Goal: Task Accomplishment & Management: Complete application form

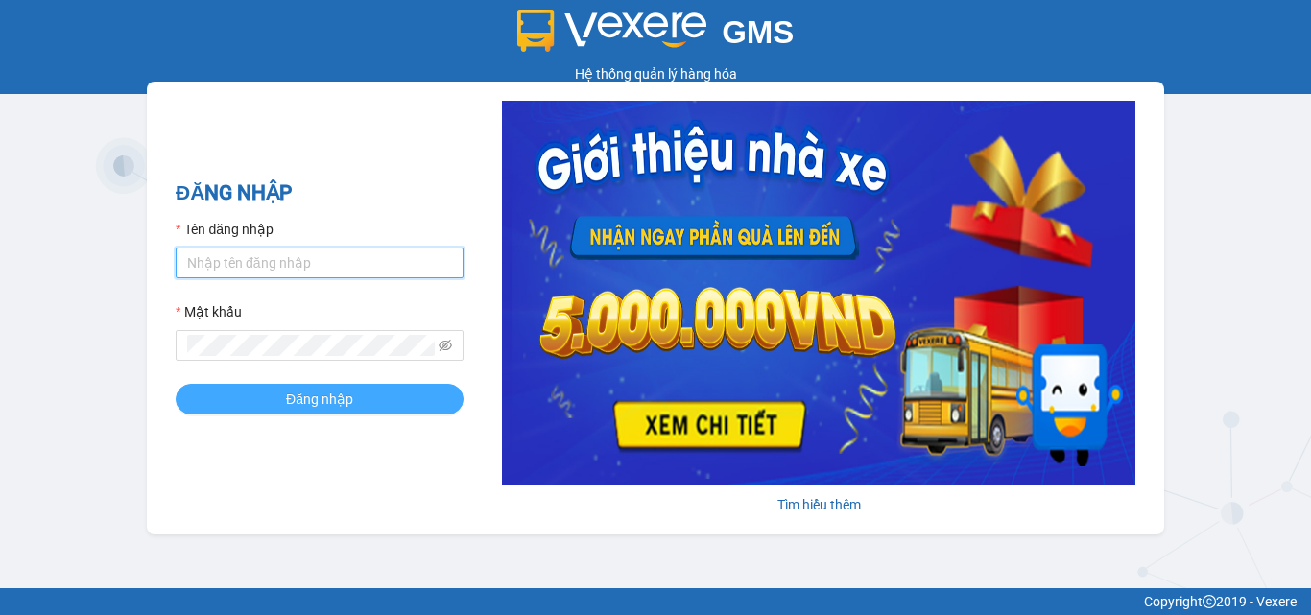
type input "myhuong.lekhanh"
drag, startPoint x: 295, startPoint y: 396, endPoint x: 302, endPoint y: 385, distance: 13.8
click at [296, 396] on span "Đăng nhập" at bounding box center [319, 399] width 67 height 21
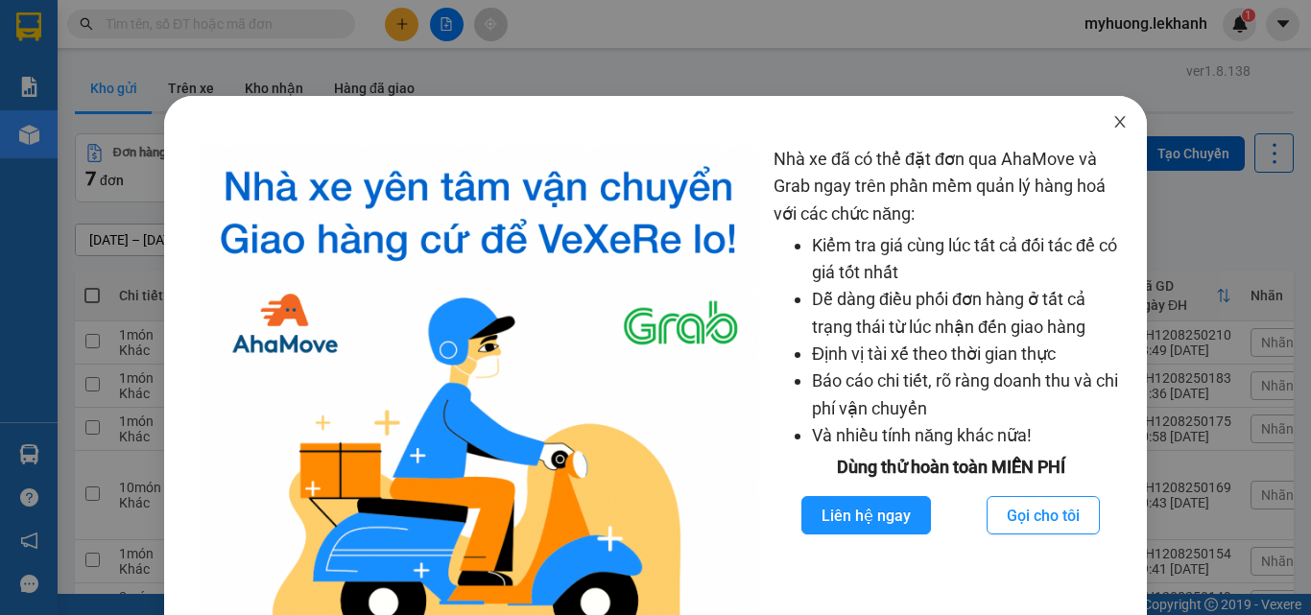
click at [1112, 117] on icon "close" at bounding box center [1119, 121] width 15 height 15
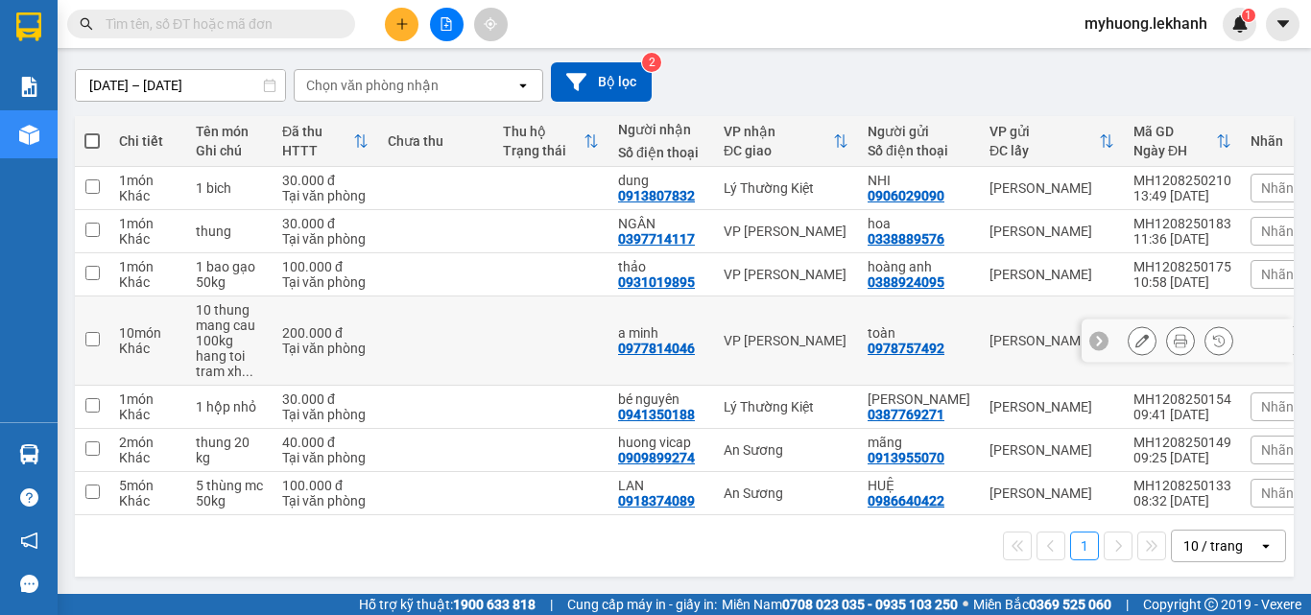
scroll to position [66, 0]
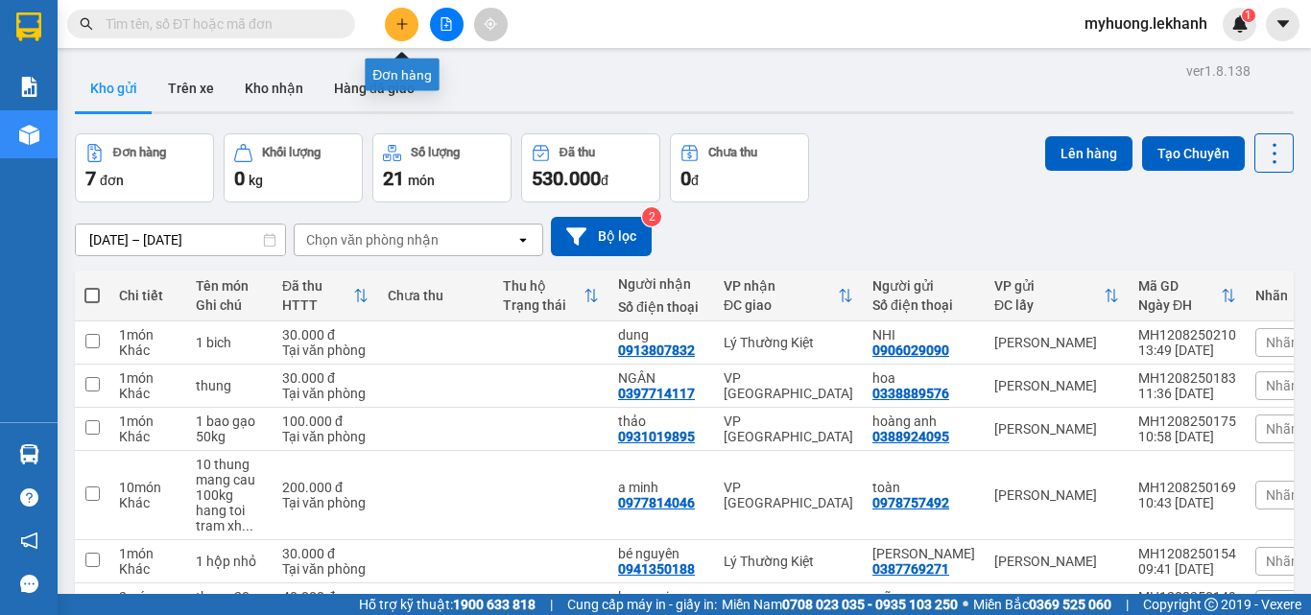
click at [397, 23] on icon "plus" at bounding box center [401, 23] width 13 height 13
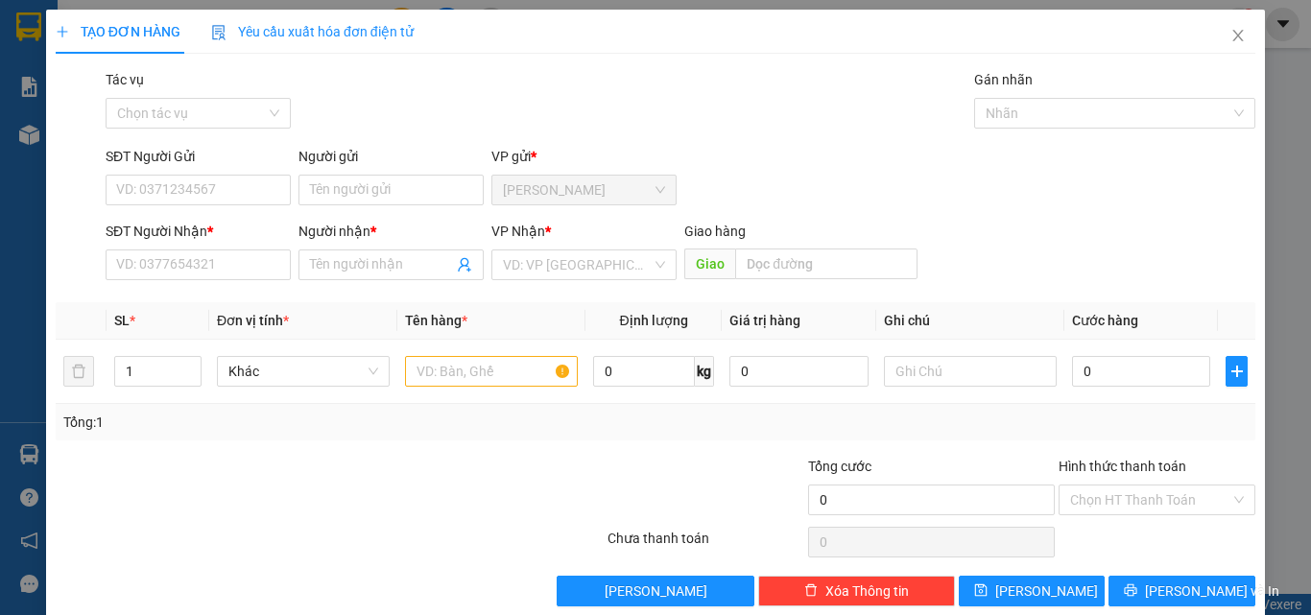
click at [359, 174] on div "Người gửi" at bounding box center [390, 160] width 185 height 29
click at [393, 193] on input "Người gửi" at bounding box center [390, 190] width 185 height 31
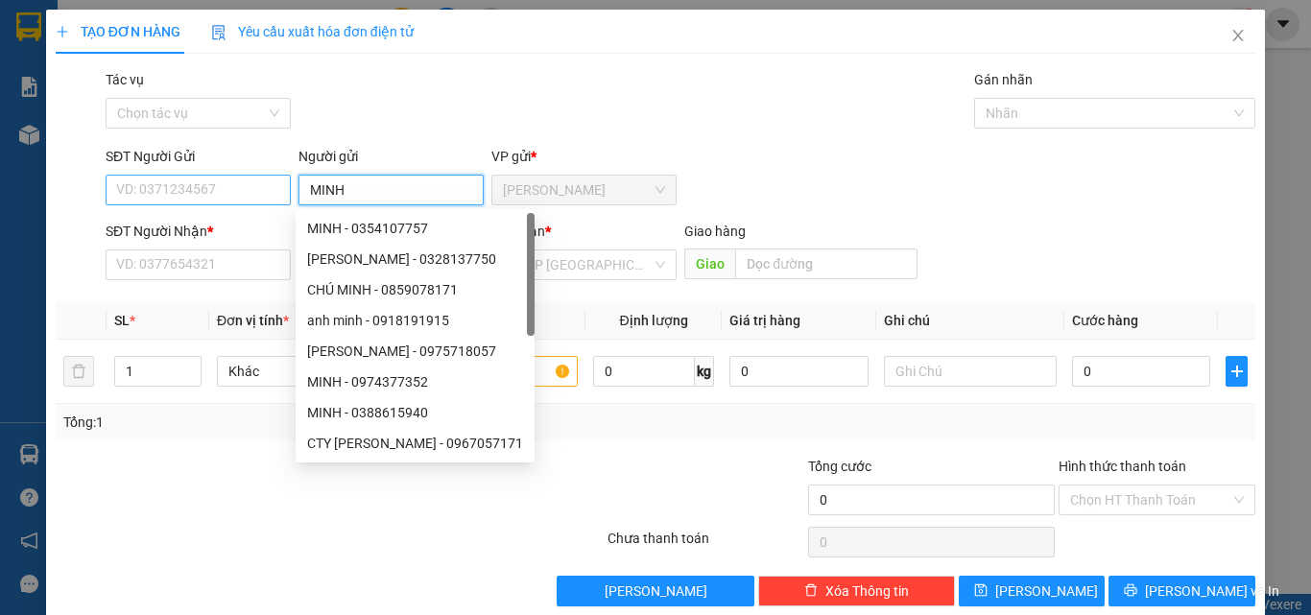
type input "MINH"
click at [150, 195] on input "SĐT Người Gửi" at bounding box center [198, 190] width 185 height 31
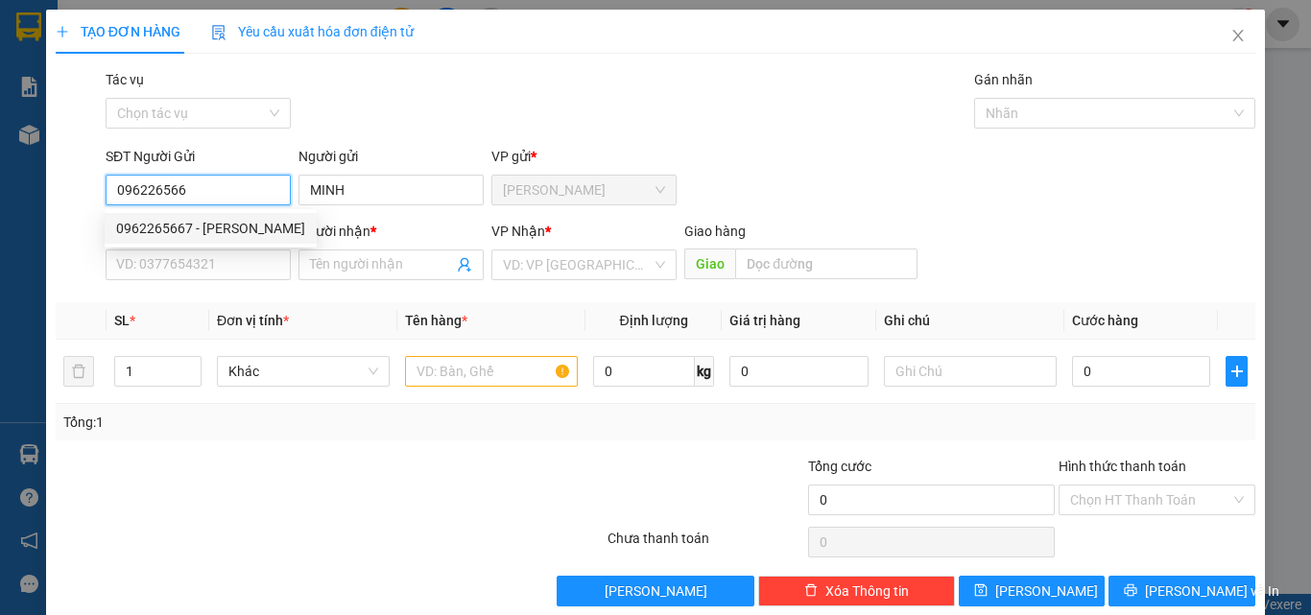
click at [180, 226] on div "0962265667 - MINH" at bounding box center [210, 228] width 189 height 21
type input "0962265667"
type input "0942996446"
type input "cty lê huy"
type input "30.000"
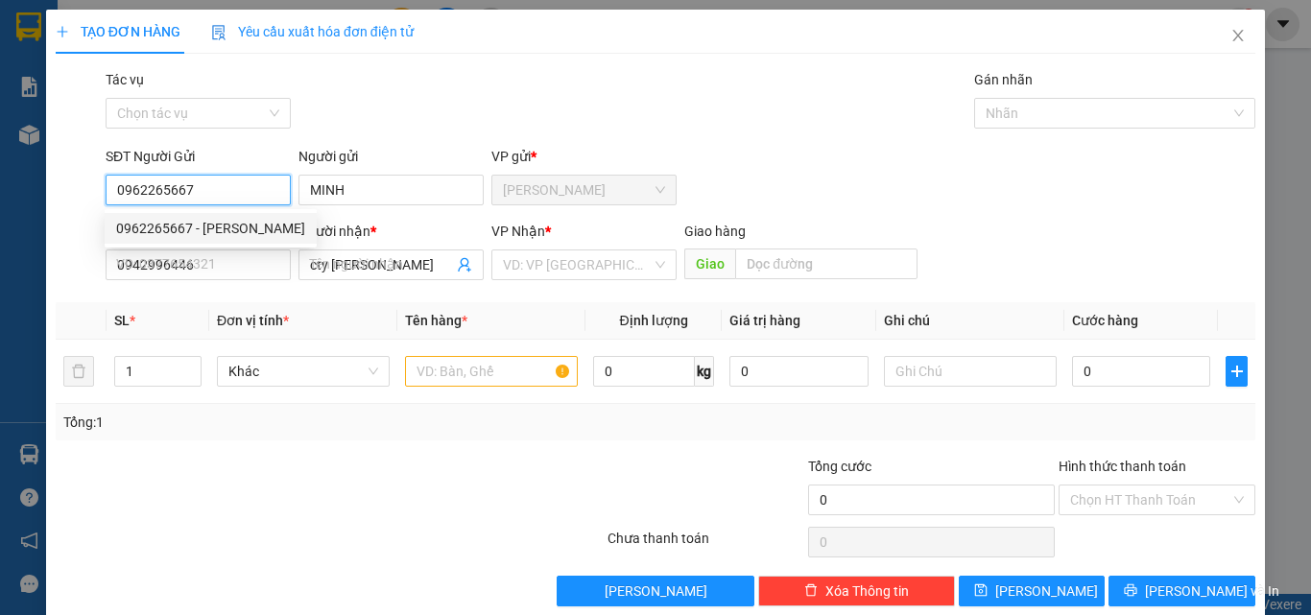
type input "30.000"
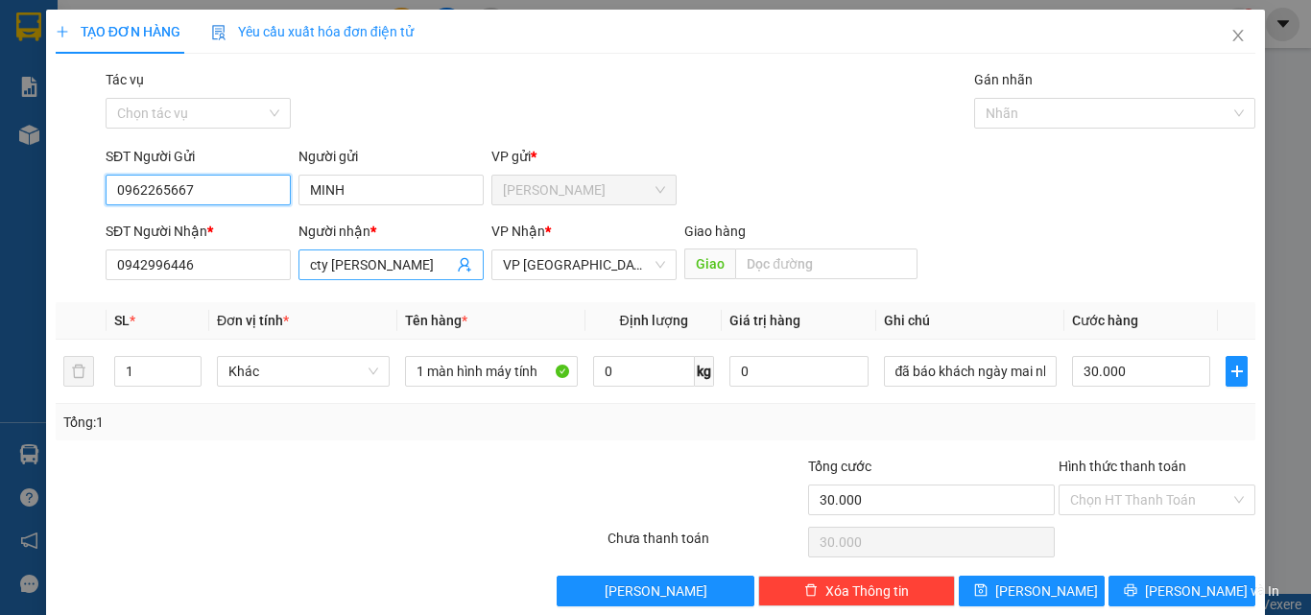
type input "0962265667"
click at [372, 267] on input "cty lê huy" at bounding box center [381, 264] width 143 height 21
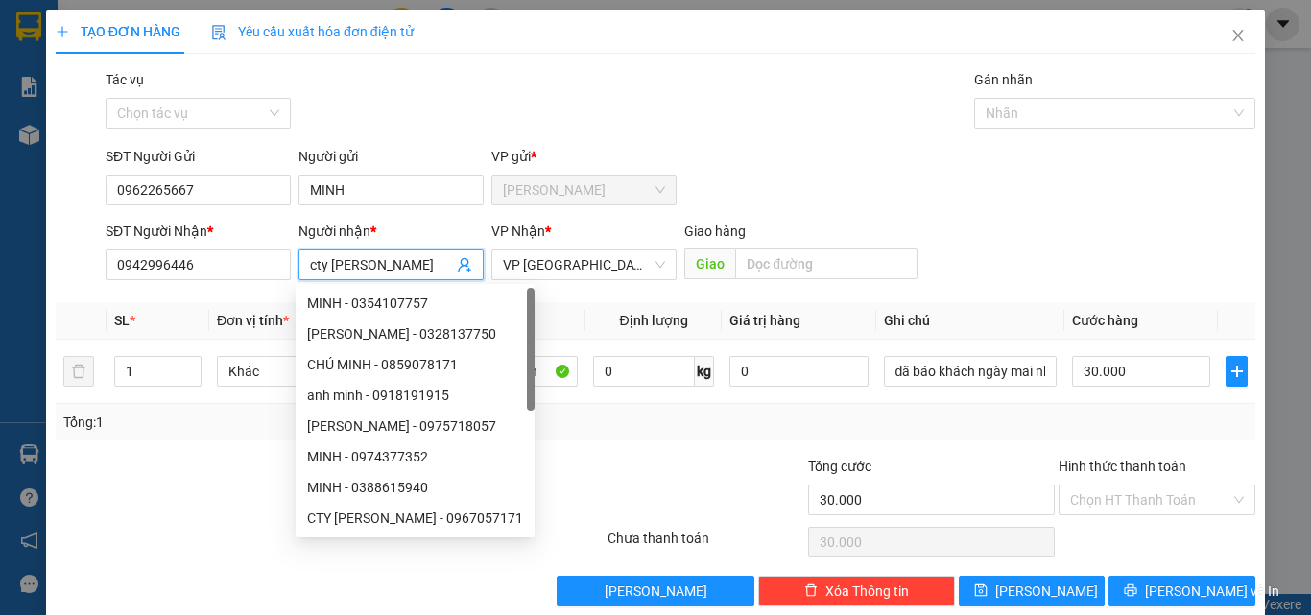
click at [339, 269] on input "cty lê huy" at bounding box center [381, 264] width 143 height 21
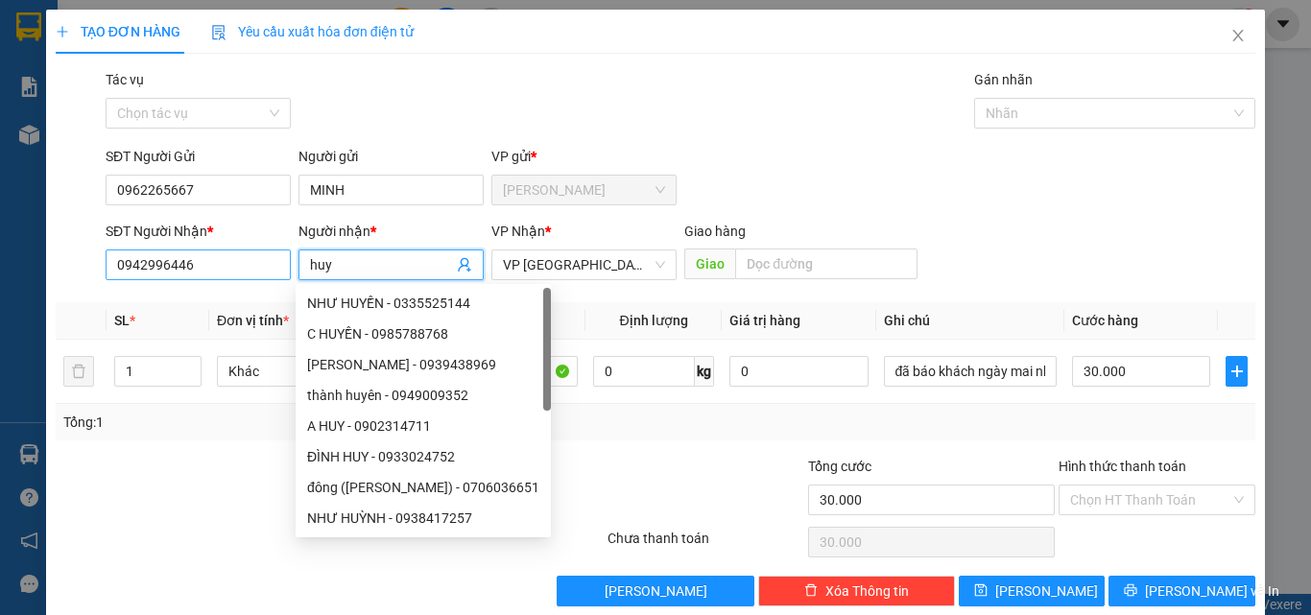
type input "huy"
click at [229, 274] on input "0942996446" at bounding box center [198, 264] width 185 height 31
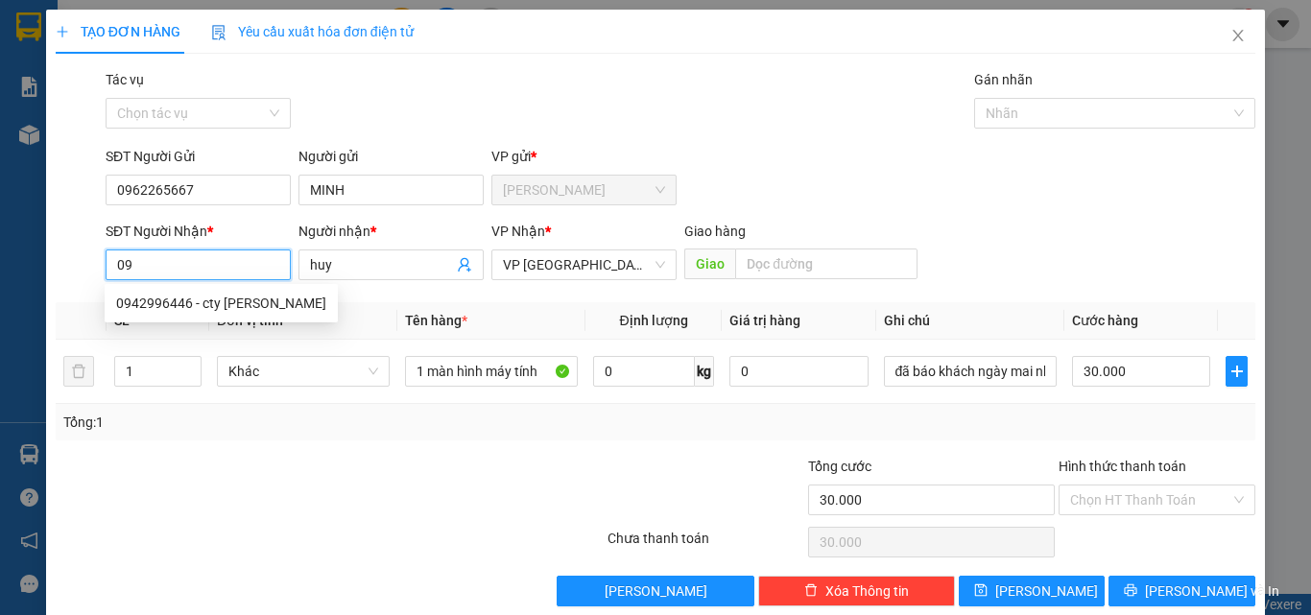
type input "0"
click at [178, 293] on div "0942996446 - cty lê huy" at bounding box center [221, 303] width 210 height 21
type input "0942996446"
type input "cty [PERSON_NAME]"
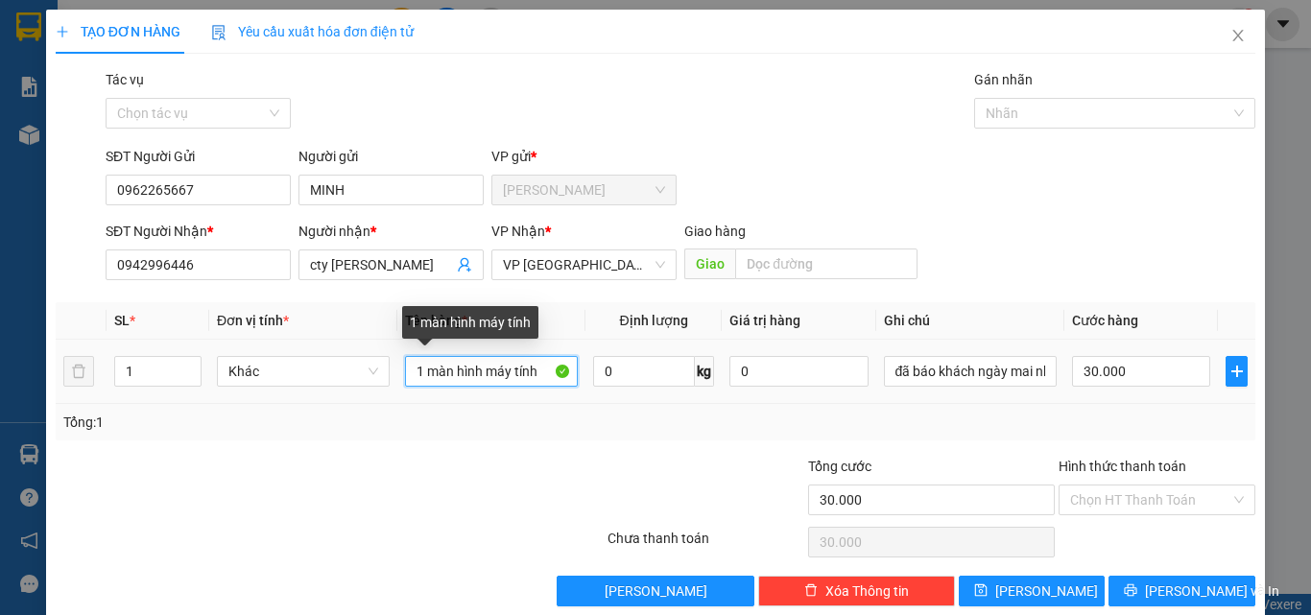
click at [535, 368] on input "1 màn hình máy tính" at bounding box center [491, 371] width 173 height 31
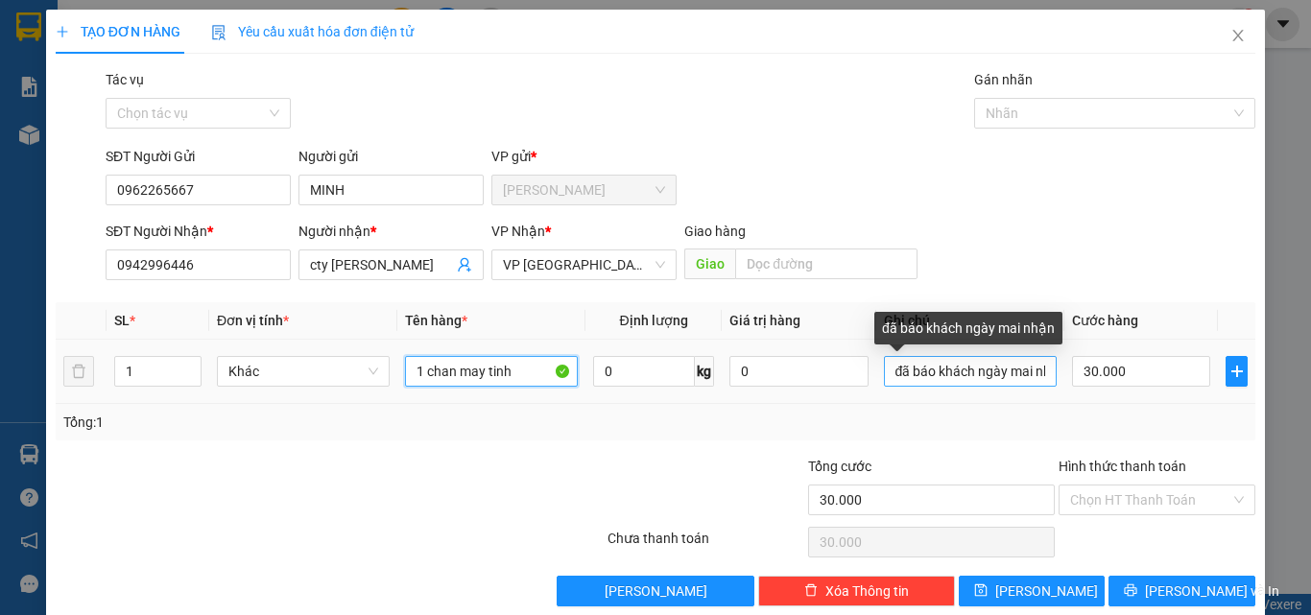
type input "1 chan may tinh"
click at [1036, 377] on input "đã báo khách ngày mai nhận" at bounding box center [970, 371] width 173 height 31
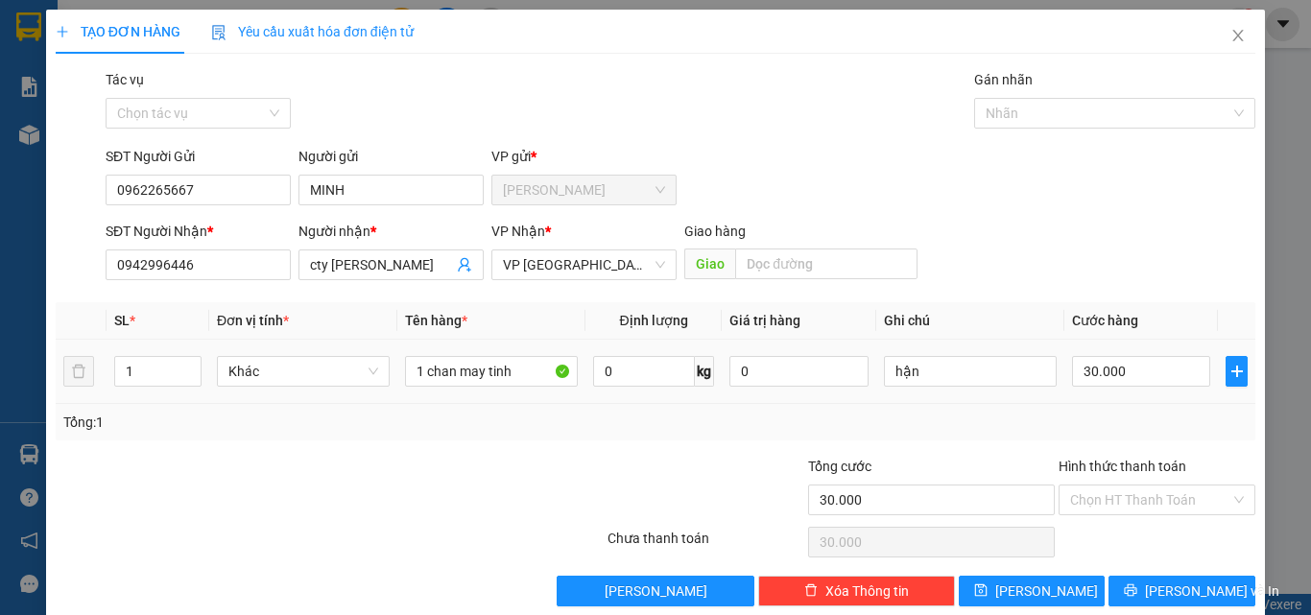
click at [962, 392] on td "hận" at bounding box center [970, 372] width 188 height 64
click at [936, 372] on input "hận" at bounding box center [970, 371] width 173 height 31
type input "h"
click at [921, 426] on div "Tổng: 1" at bounding box center [655, 422] width 1184 height 21
click at [1137, 444] on div "Transit Pickup Surcharge Ids Transit Deliver Surcharge Ids Transit Deliver Surc…" at bounding box center [655, 337] width 1199 height 537
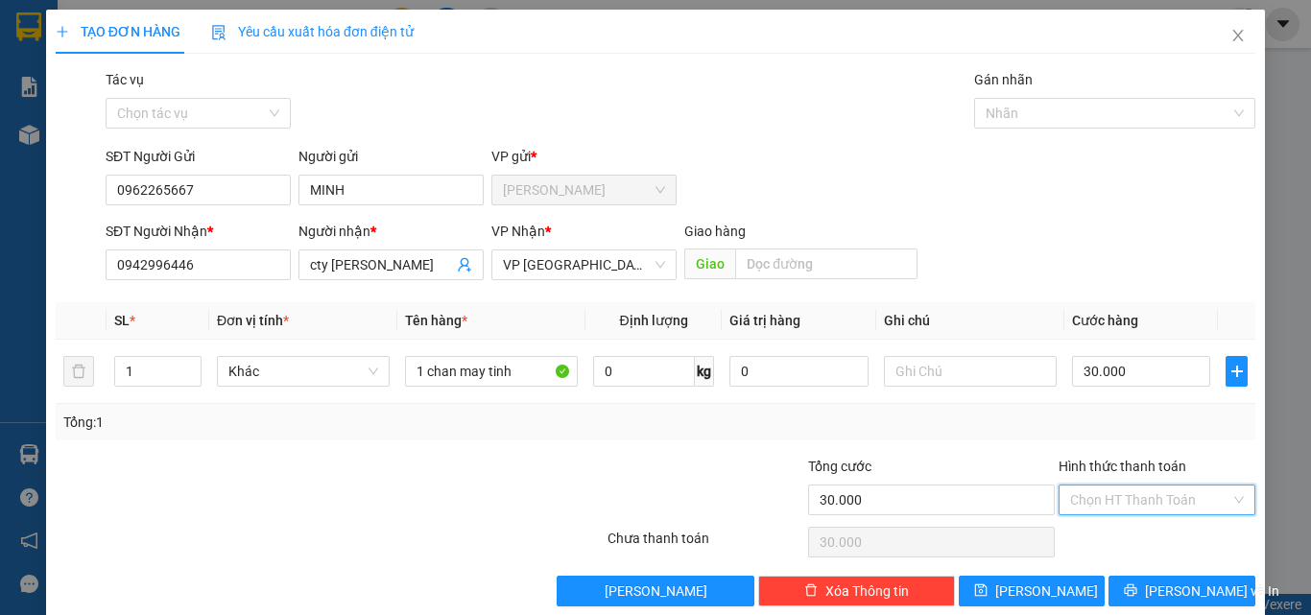
click at [1131, 505] on input "Hình thức thanh toán" at bounding box center [1150, 500] width 160 height 29
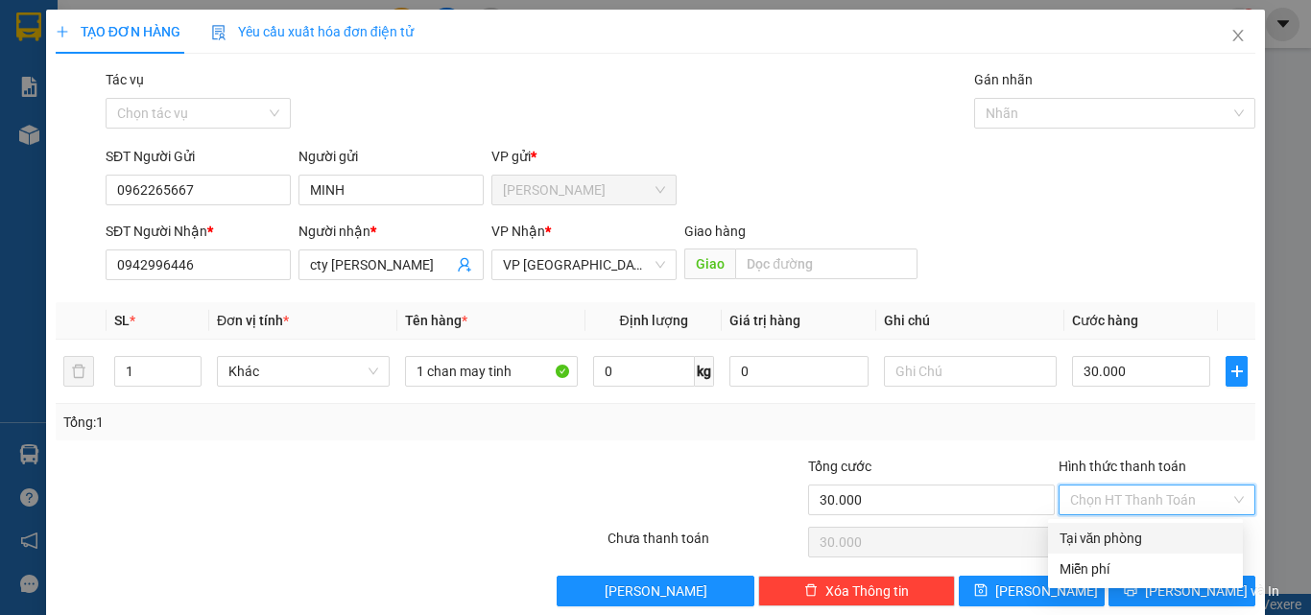
click at [1135, 535] on div "Tại văn phòng" at bounding box center [1145, 538] width 172 height 21
type input "0"
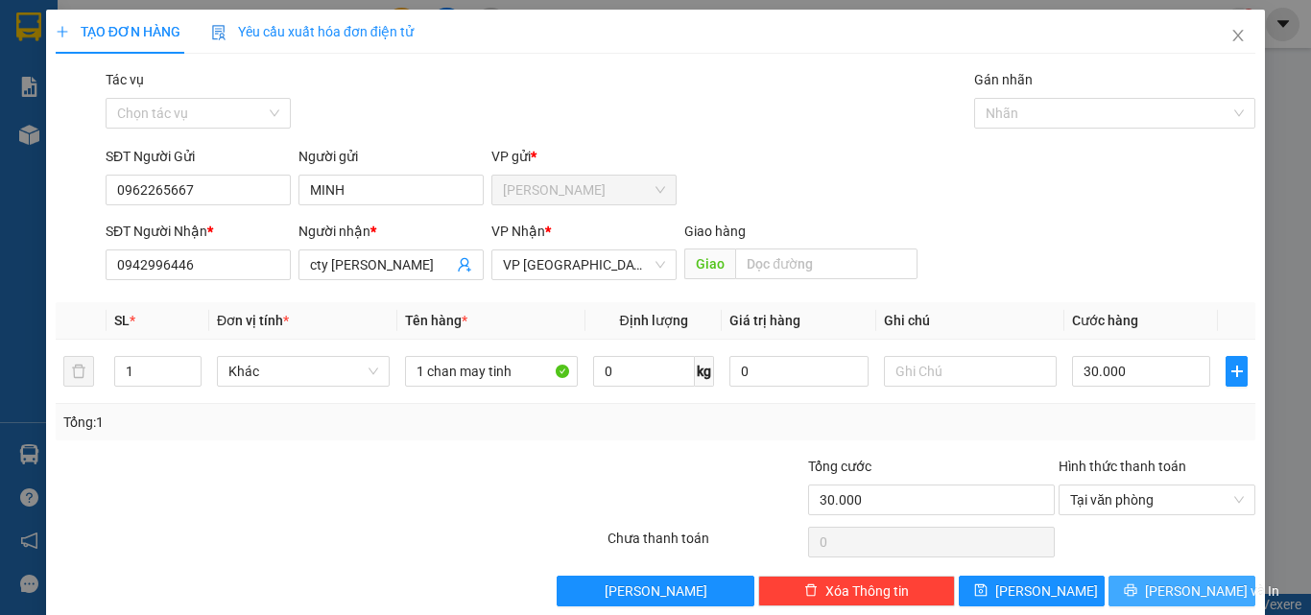
click at [1187, 590] on span "[PERSON_NAME] và In" at bounding box center [1212, 591] width 134 height 21
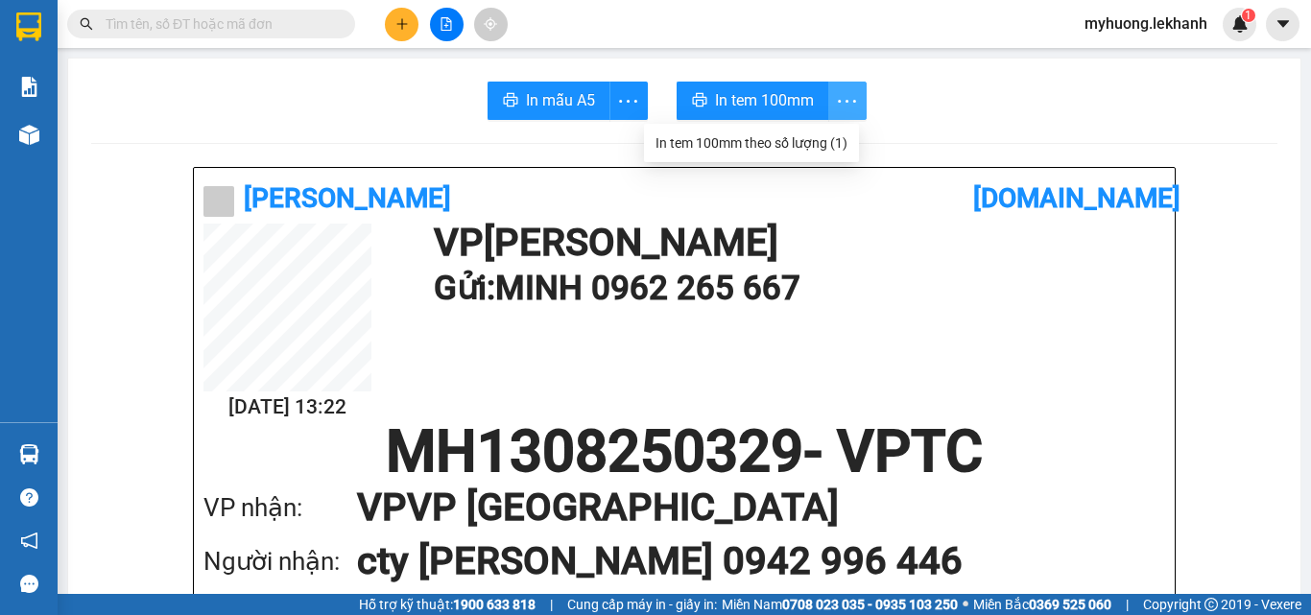
click at [836, 91] on icon "more" at bounding box center [847, 101] width 24 height 24
click at [843, 103] on icon "more" at bounding box center [847, 101] width 24 height 24
click at [839, 152] on div "In tem 100mm theo số lượng (1)" at bounding box center [751, 142] width 192 height 21
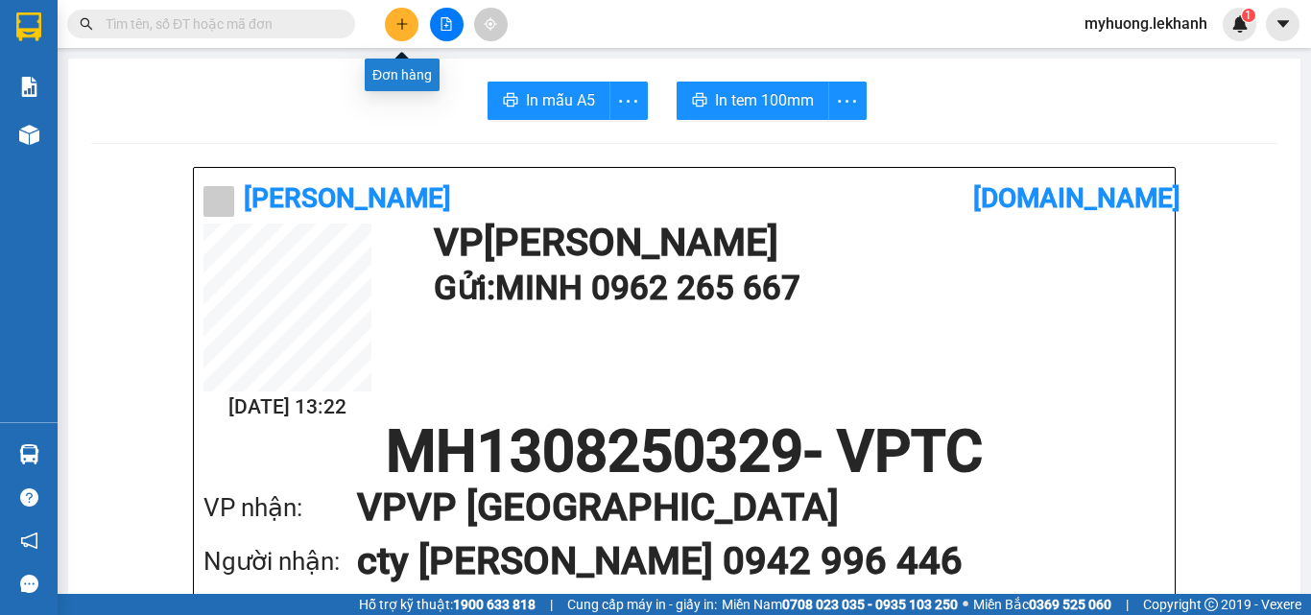
click at [395, 26] on icon "plus" at bounding box center [401, 23] width 13 height 13
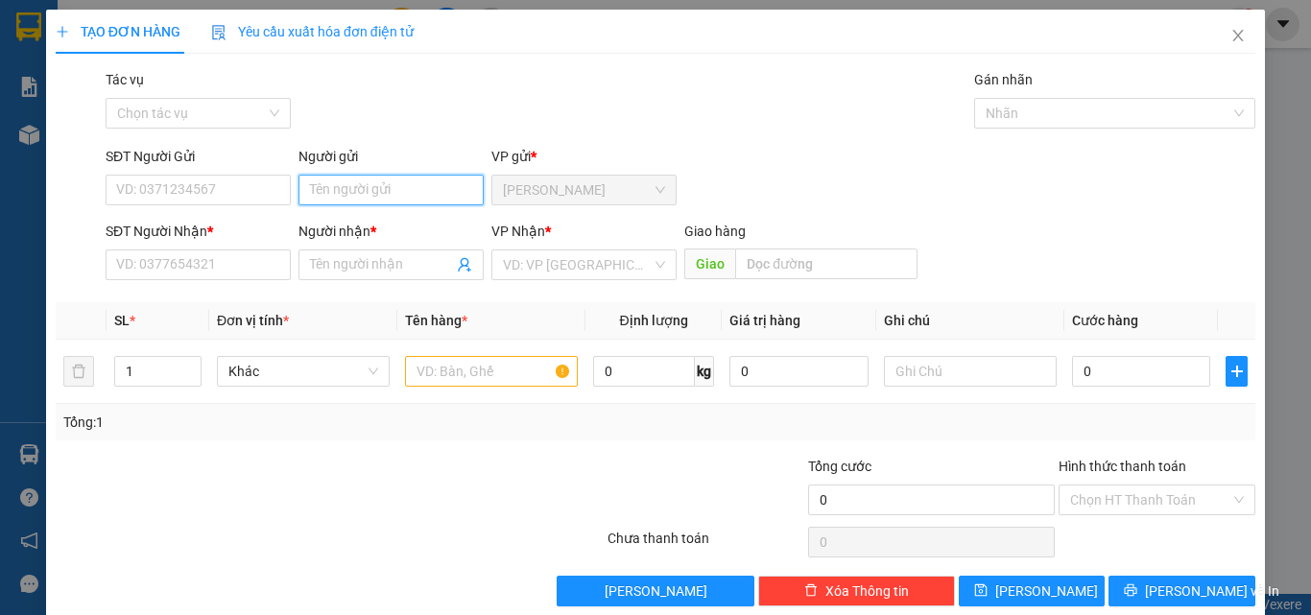
click at [364, 197] on input "Người gửi" at bounding box center [390, 190] width 185 height 31
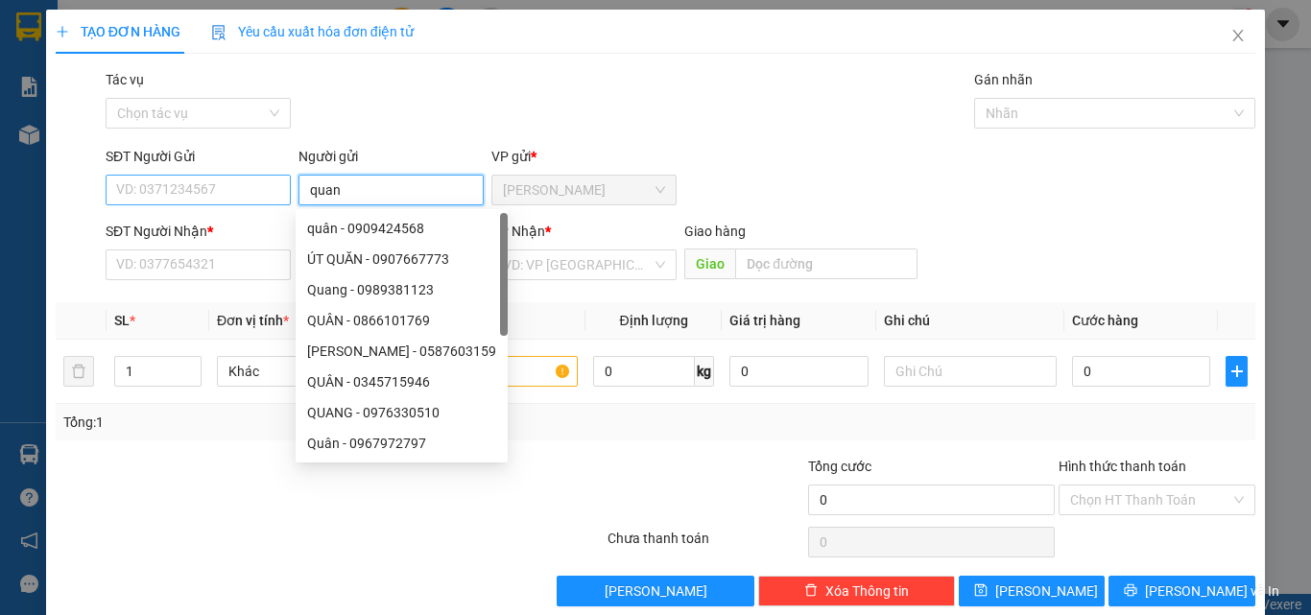
type input "quan"
click at [146, 179] on input "SĐT Người Gửi" at bounding box center [198, 190] width 185 height 31
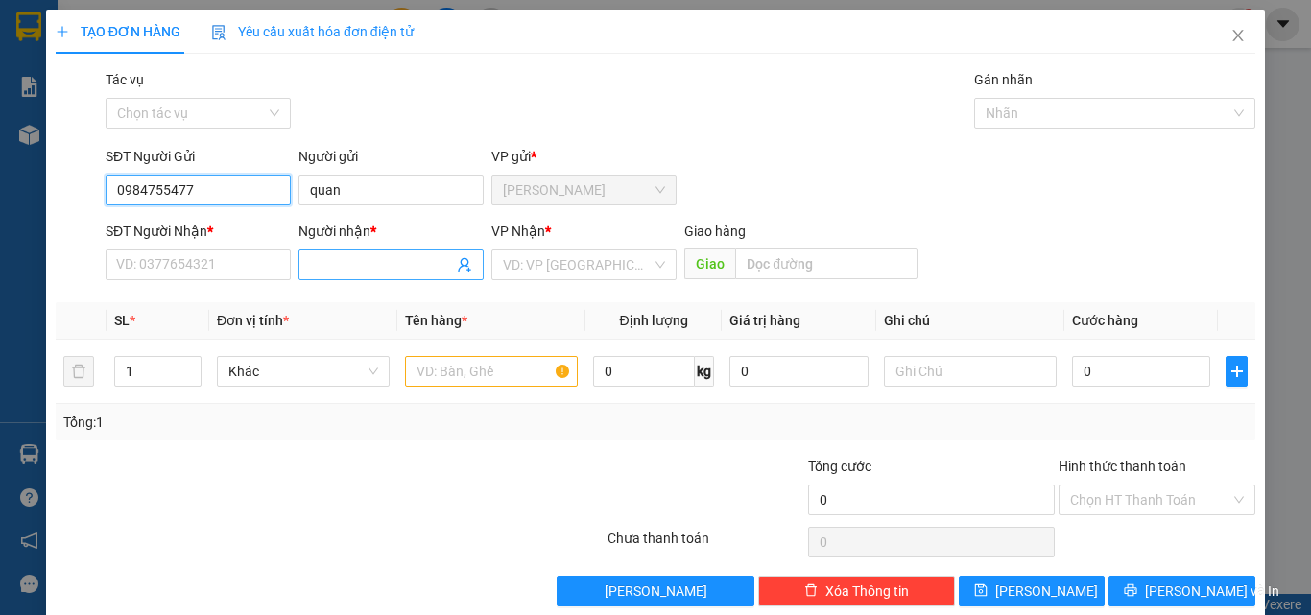
type input "0984755477"
click at [358, 272] on input "Người nhận *" at bounding box center [381, 264] width 143 height 21
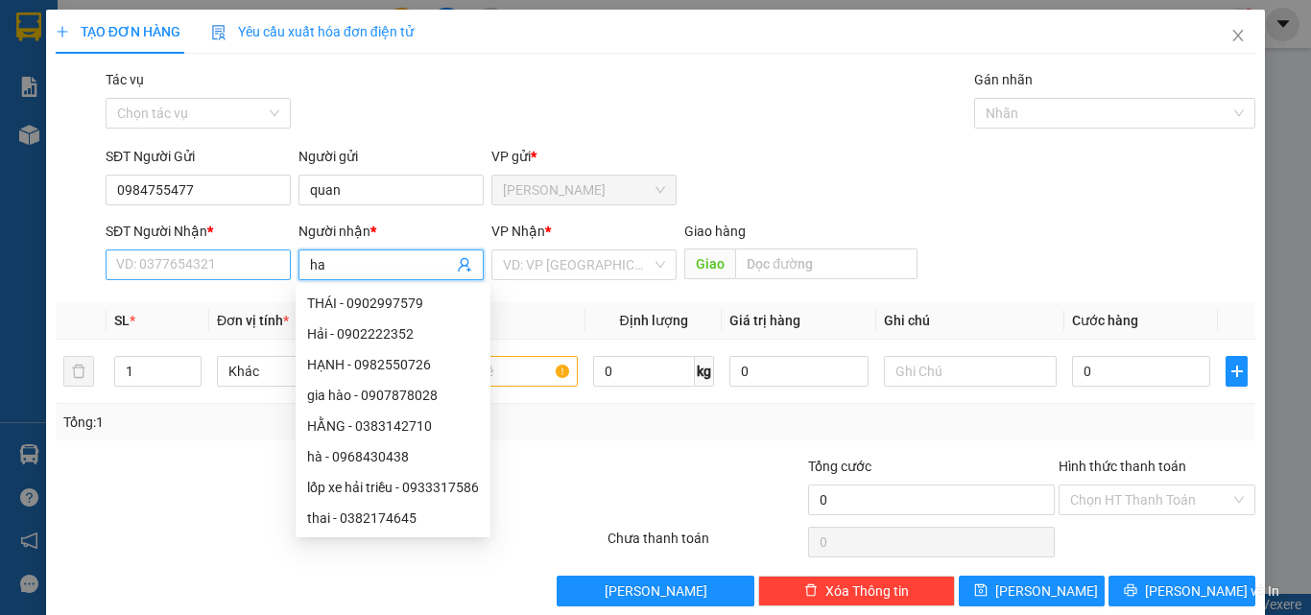
type input "ha"
click at [194, 262] on input "SĐT Người Nhận *" at bounding box center [198, 264] width 185 height 31
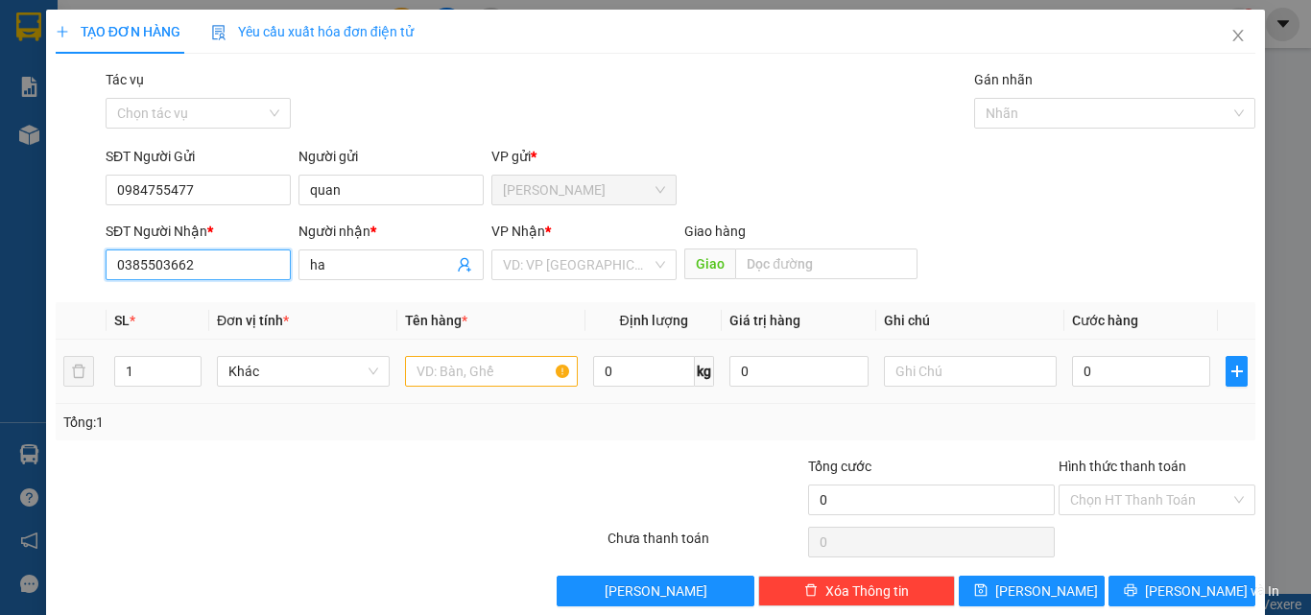
type input "0385503662"
click at [485, 363] on input "text" at bounding box center [491, 371] width 173 height 31
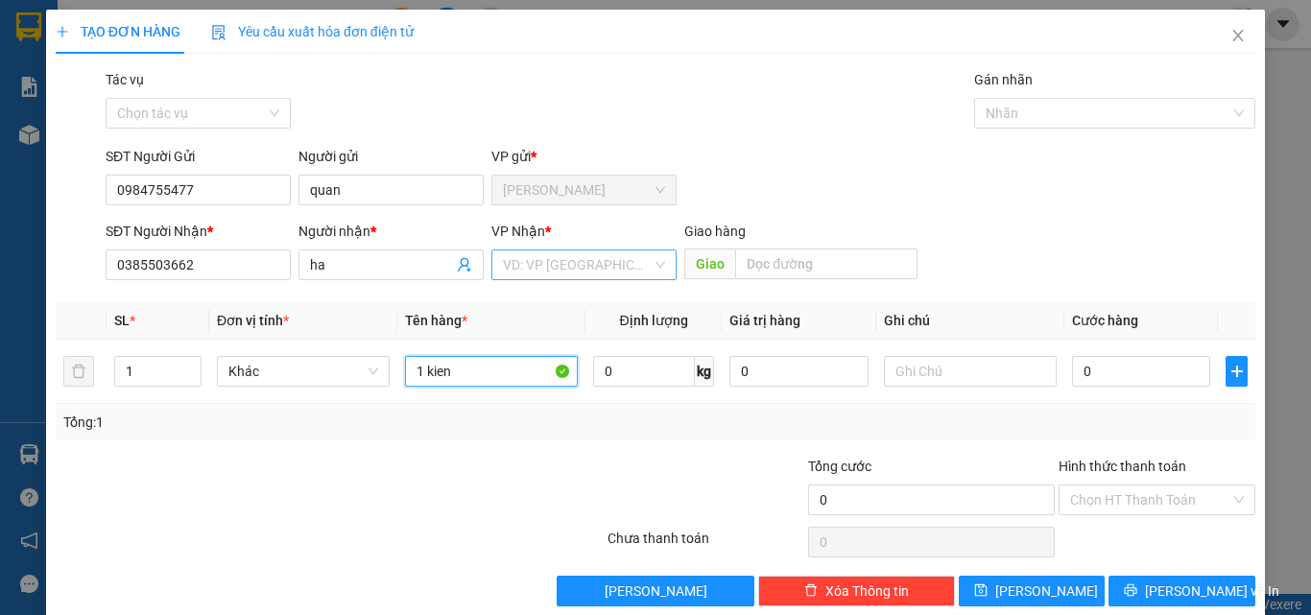
type input "1 kien"
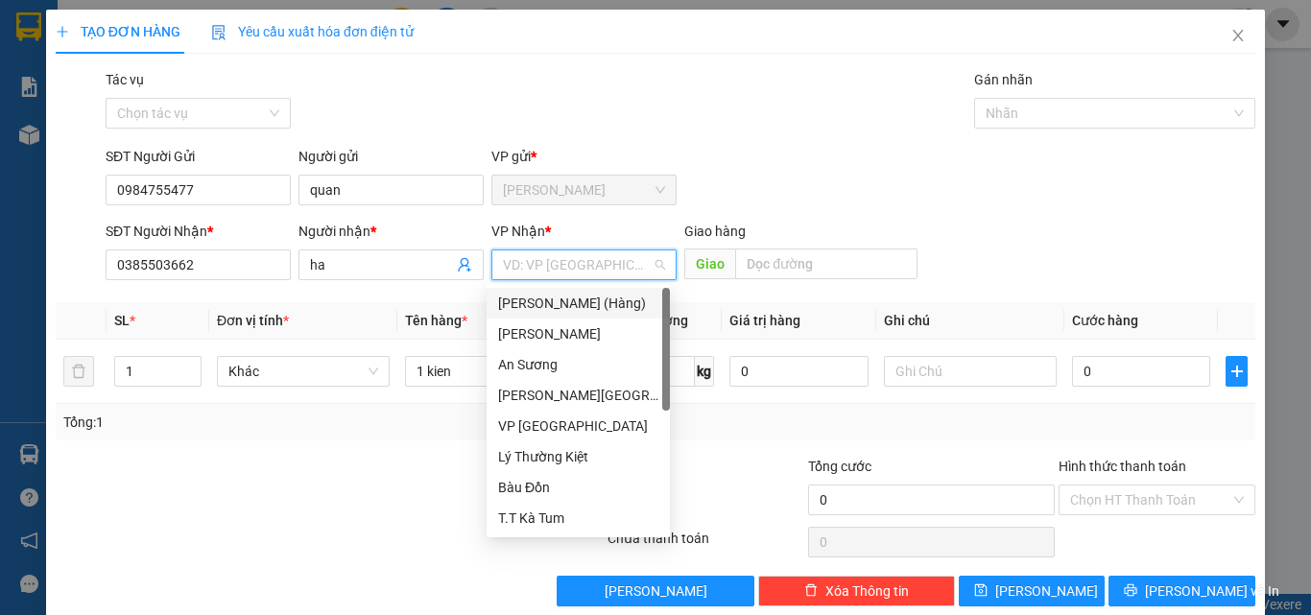
click at [578, 264] on input "search" at bounding box center [577, 264] width 149 height 29
click at [550, 428] on div "VP [PERSON_NAME]" at bounding box center [578, 425] width 160 height 21
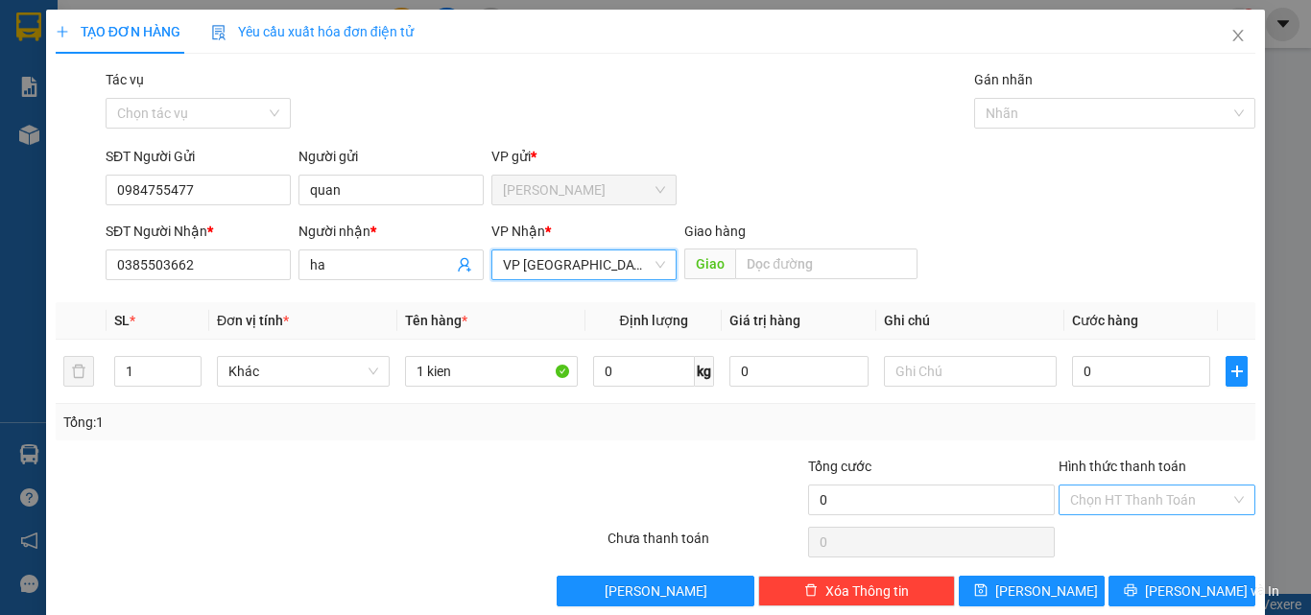
click at [1149, 491] on input "Hình thức thanh toán" at bounding box center [1150, 500] width 160 height 29
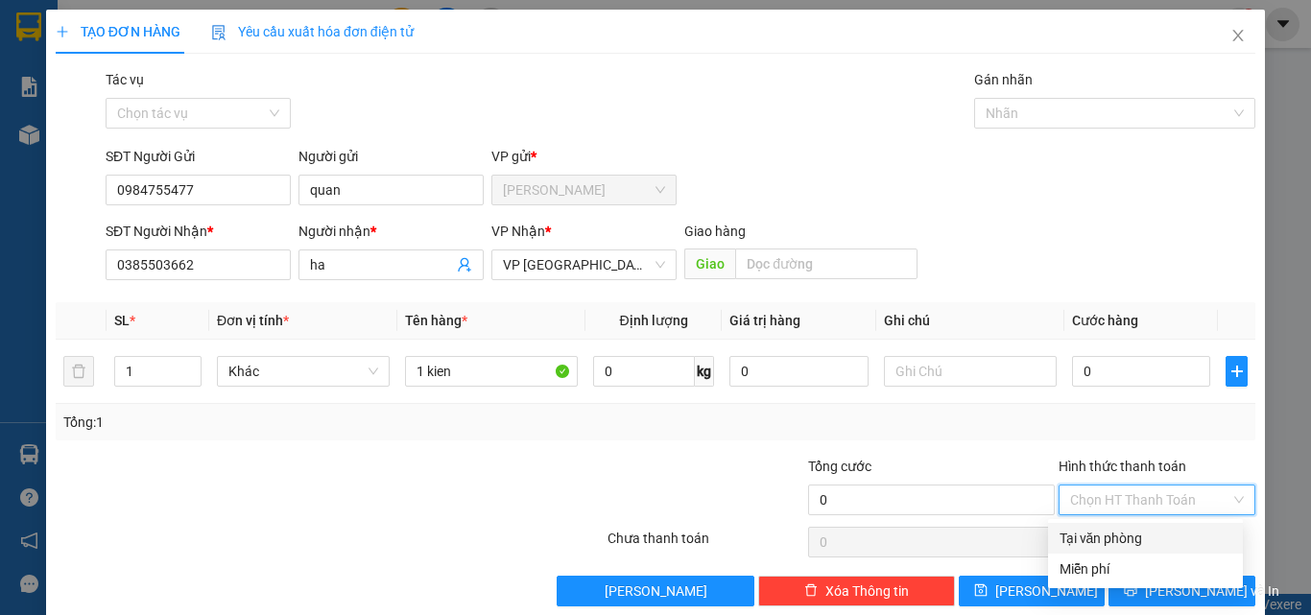
click at [1101, 534] on div "Tại văn phòng" at bounding box center [1145, 538] width 172 height 21
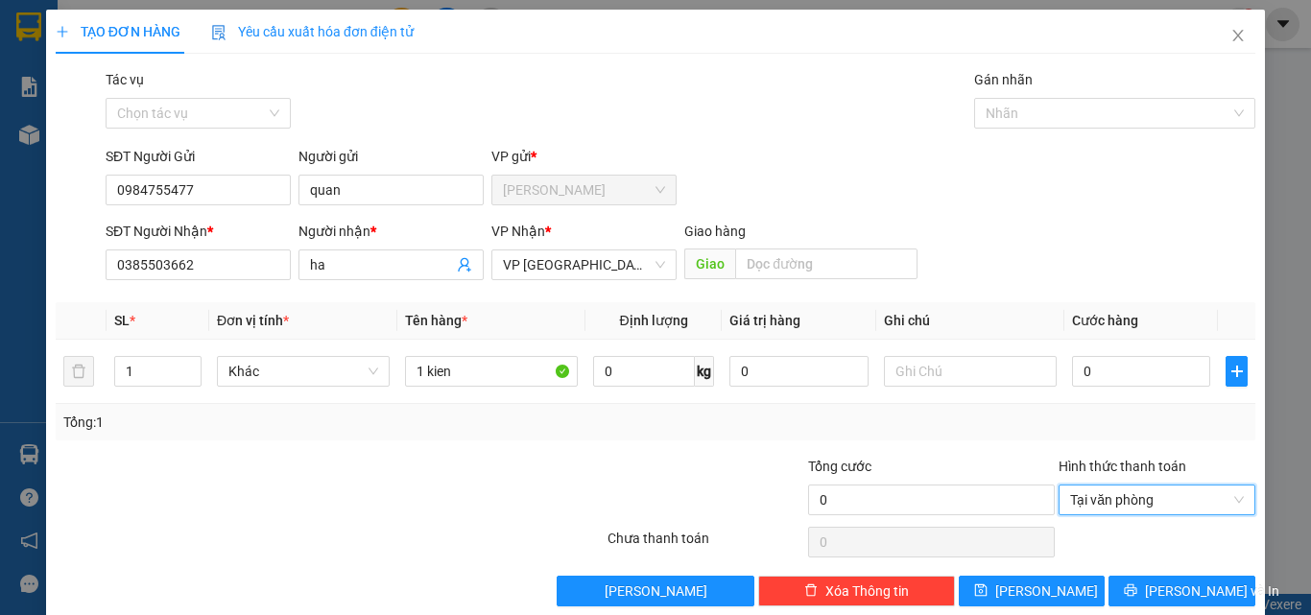
scroll to position [29, 0]
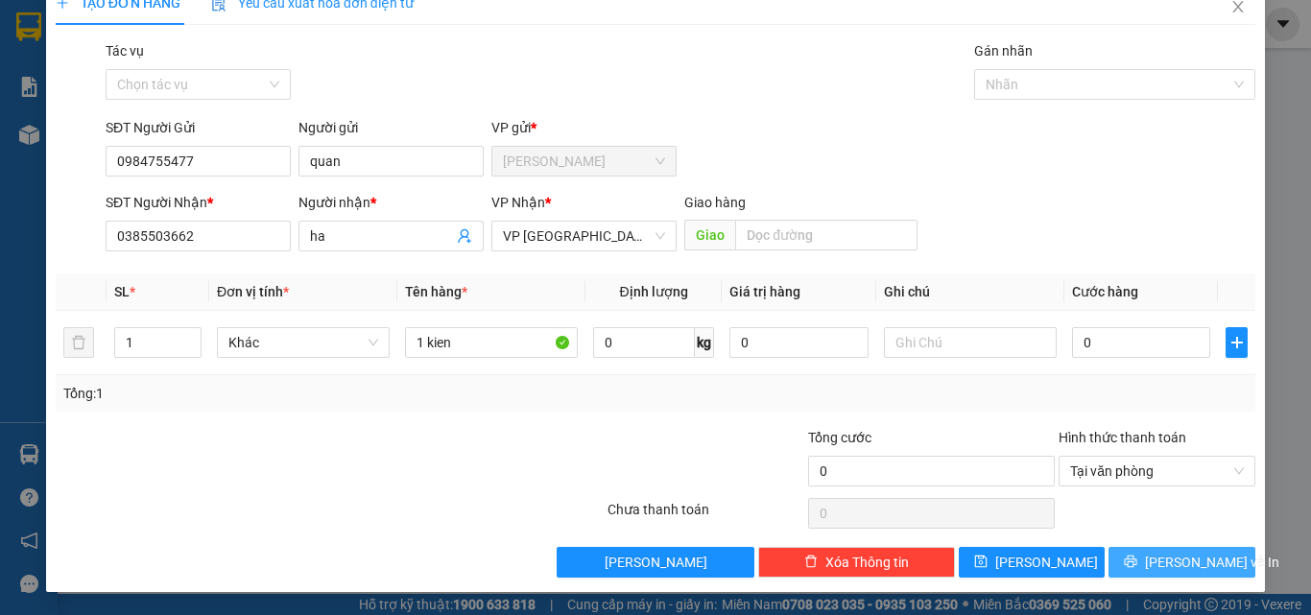
click at [1178, 564] on span "[PERSON_NAME] và In" at bounding box center [1212, 562] width 134 height 21
click at [1193, 566] on span "[PERSON_NAME] và In" at bounding box center [1212, 562] width 134 height 21
click at [1104, 351] on input "0" at bounding box center [1141, 342] width 138 height 31
type input "3"
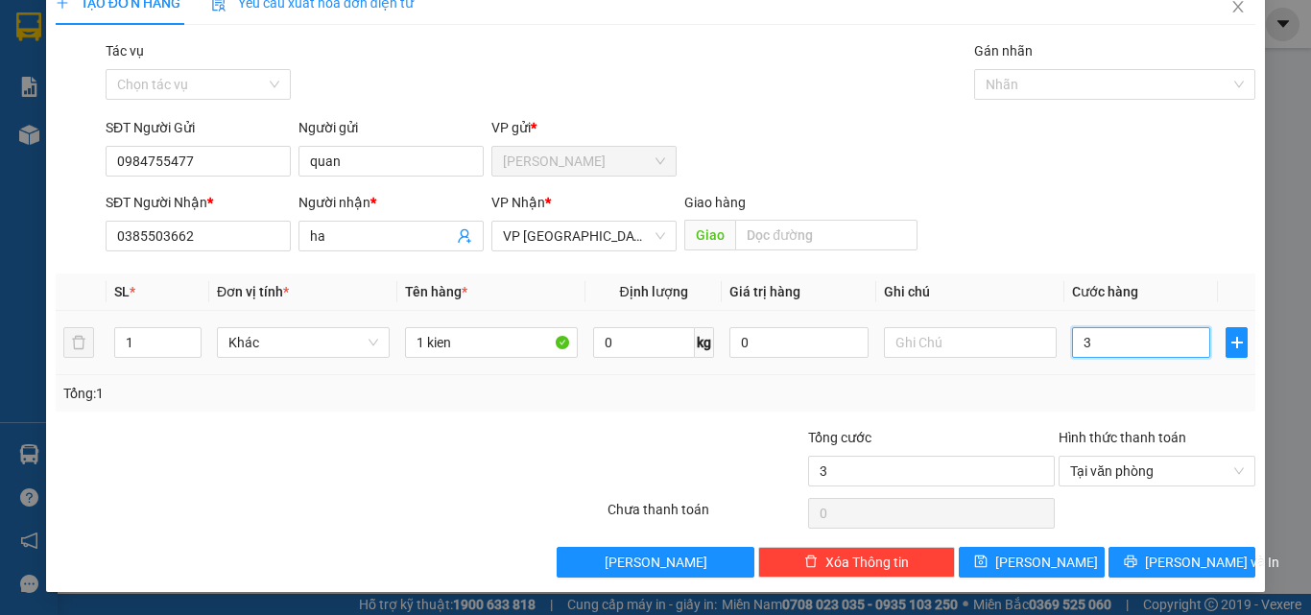
type input "30"
type input "30.000"
click at [1033, 383] on div "Tổng: 1" at bounding box center [655, 393] width 1184 height 21
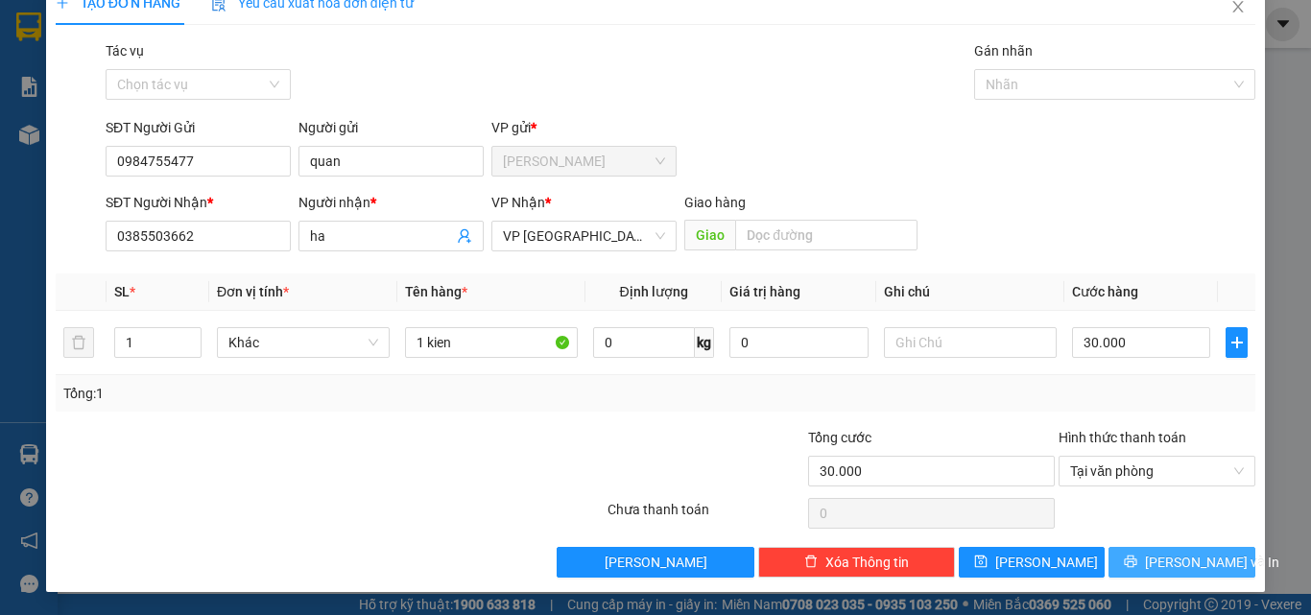
click at [1169, 565] on span "[PERSON_NAME] và In" at bounding box center [1212, 562] width 134 height 21
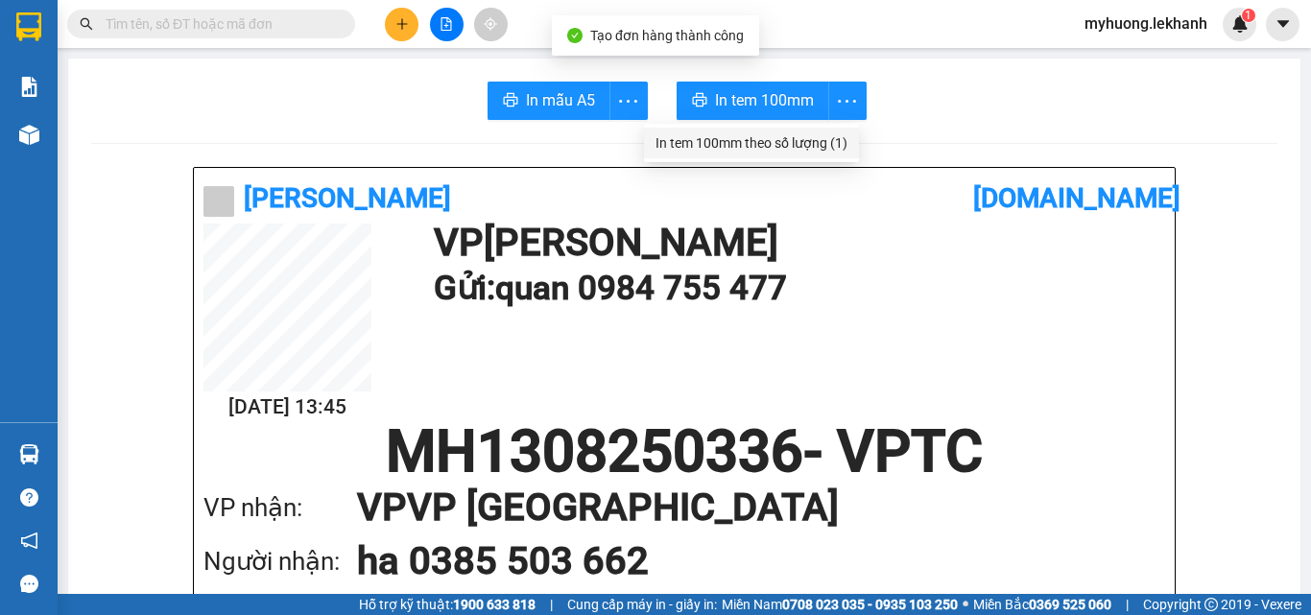
click at [842, 142] on div "In tem 100mm theo số lượng (1)" at bounding box center [751, 142] width 192 height 21
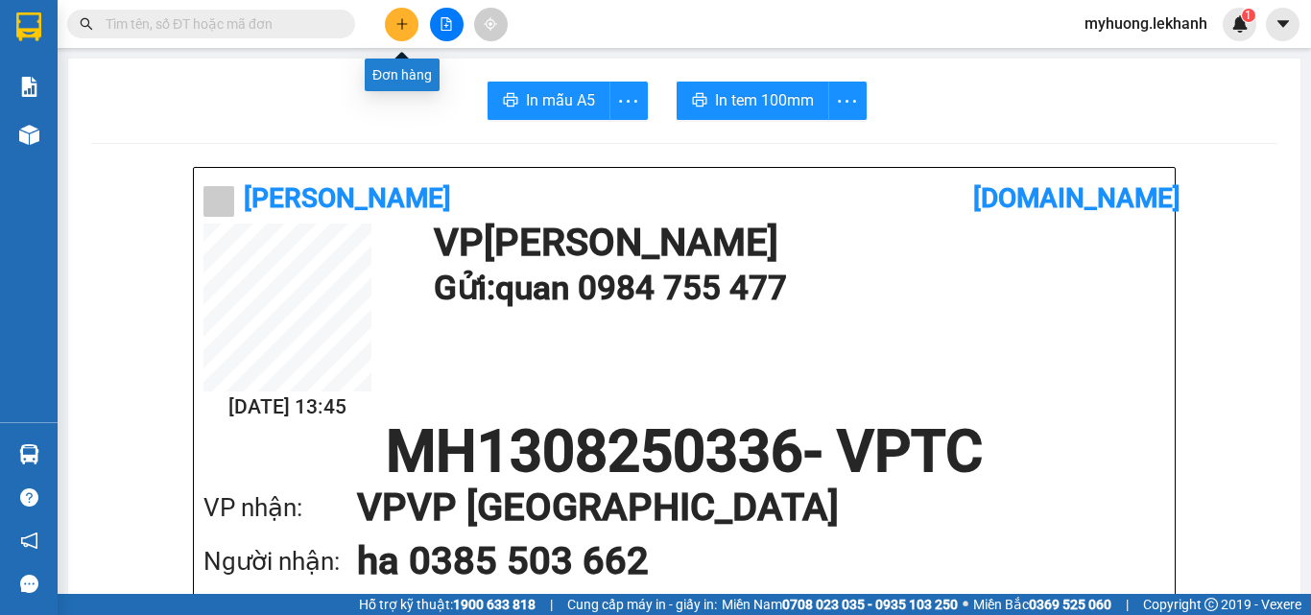
click at [401, 33] on button at bounding box center [402, 25] width 34 height 34
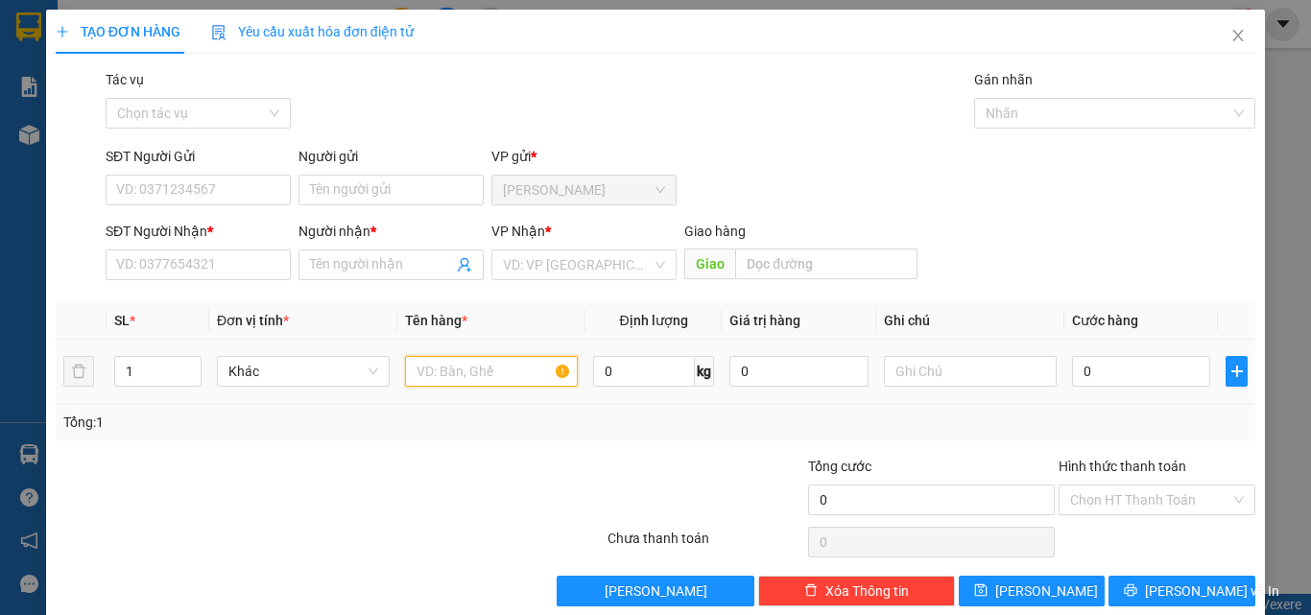
click at [432, 384] on input "text" at bounding box center [491, 371] width 173 height 31
type input "1 kiện"
click at [1102, 363] on input "0" at bounding box center [1141, 371] width 138 height 31
type input "3"
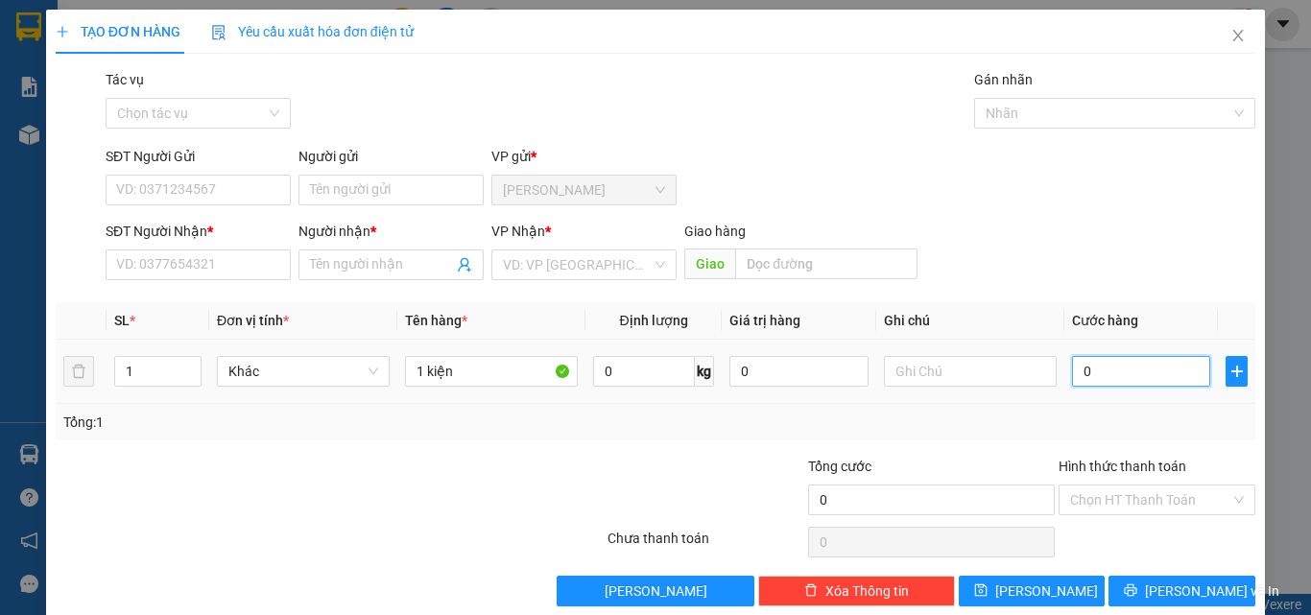
type input "3"
type input "30"
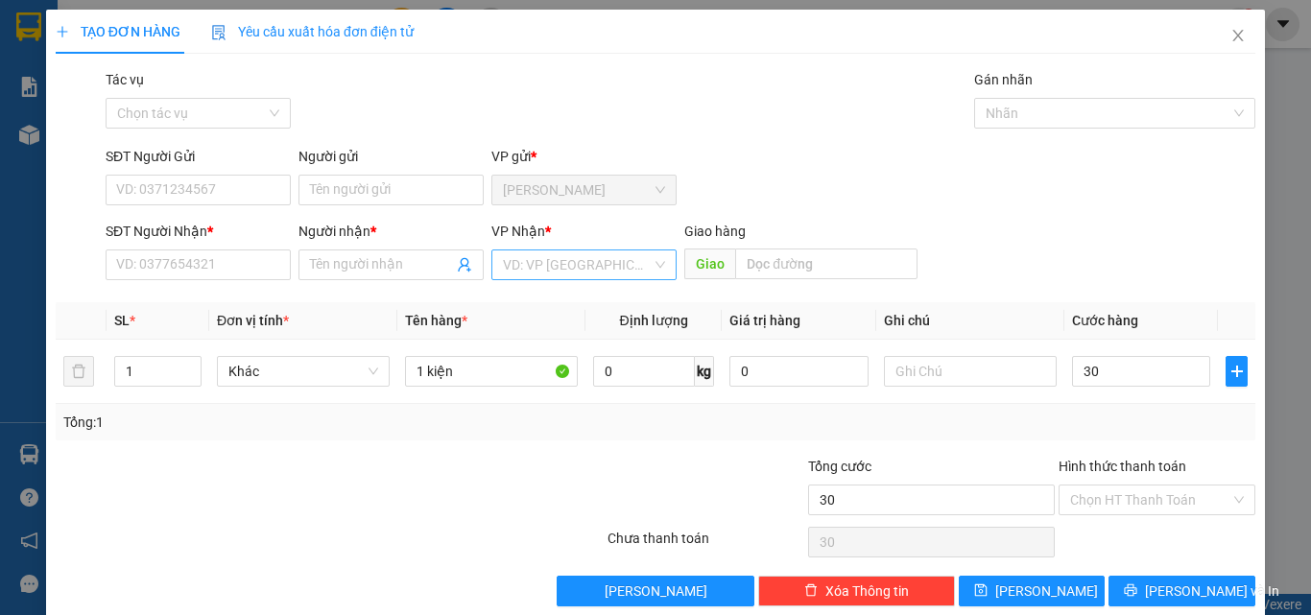
type input "30.000"
click at [544, 272] on input "search" at bounding box center [577, 264] width 149 height 29
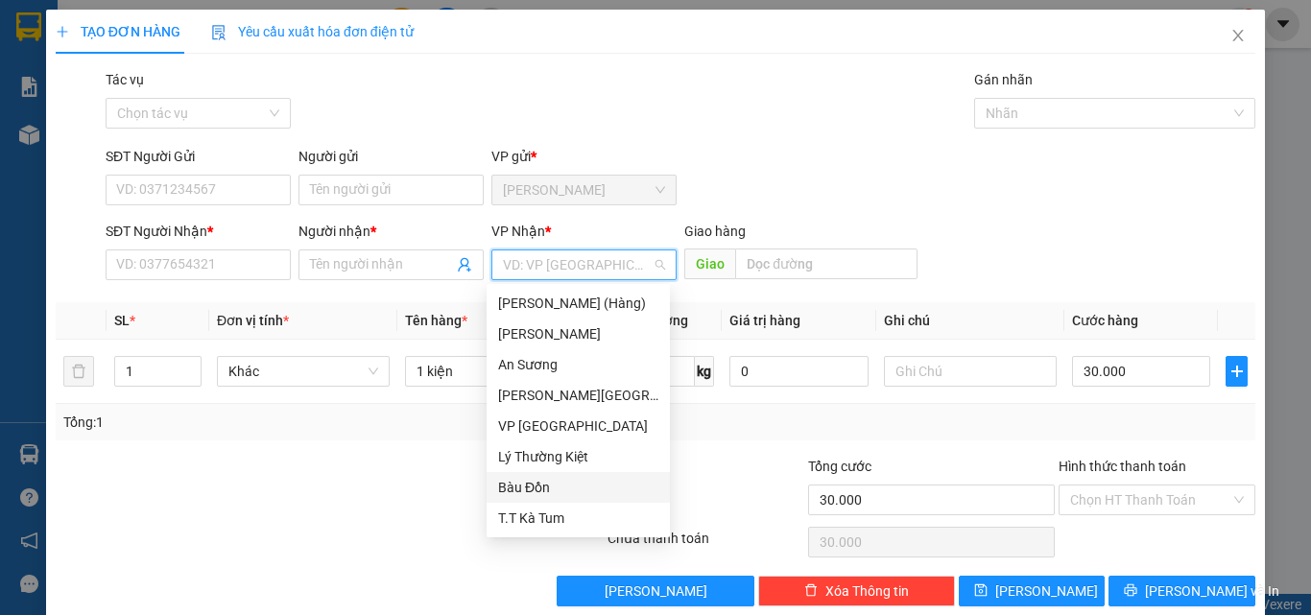
click at [537, 490] on div "Bàu Đồn" at bounding box center [578, 487] width 160 height 21
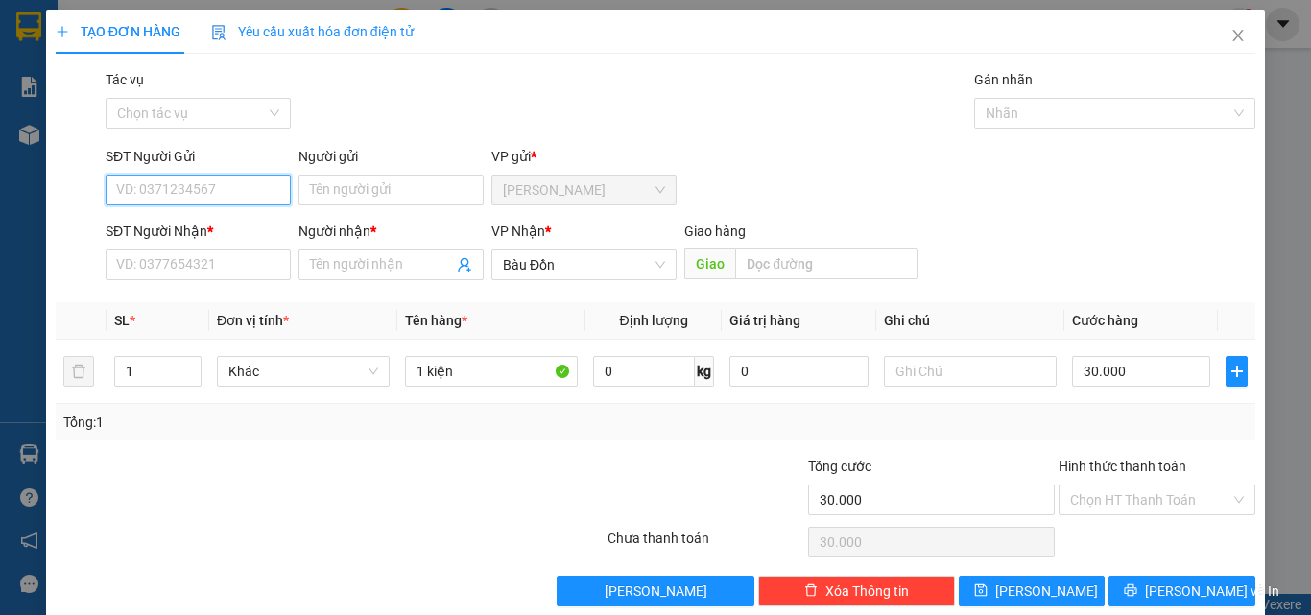
click at [161, 199] on input "SĐT Người Gửi" at bounding box center [198, 190] width 185 height 31
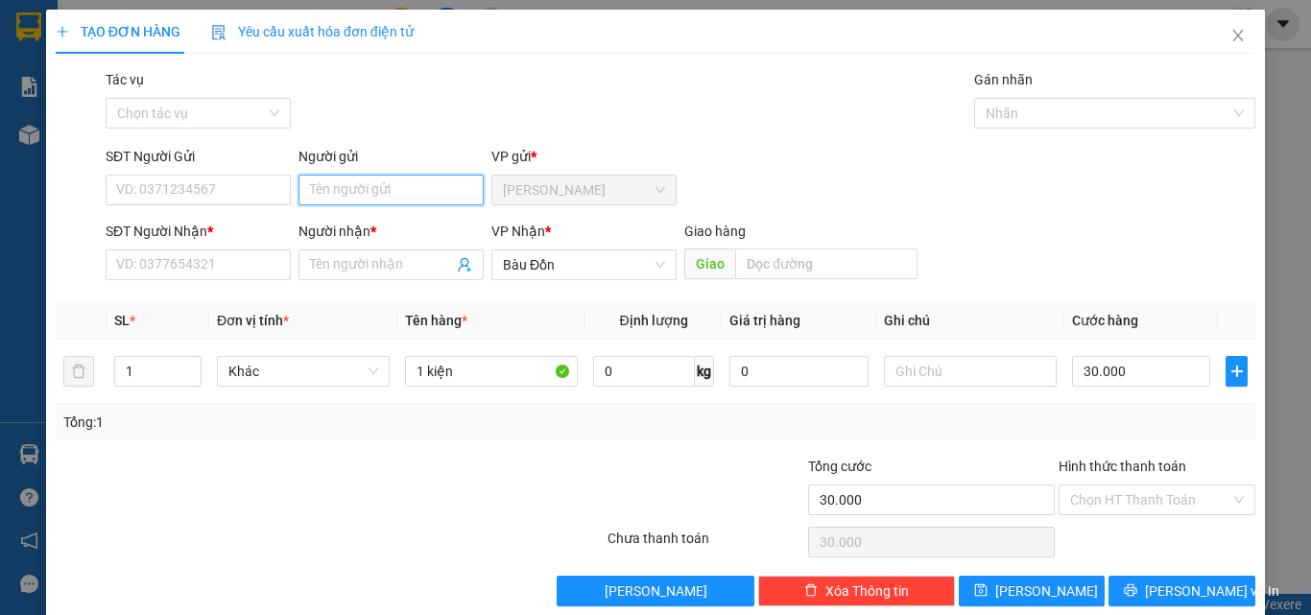
click at [377, 189] on input "Người gửi" at bounding box center [390, 190] width 185 height 31
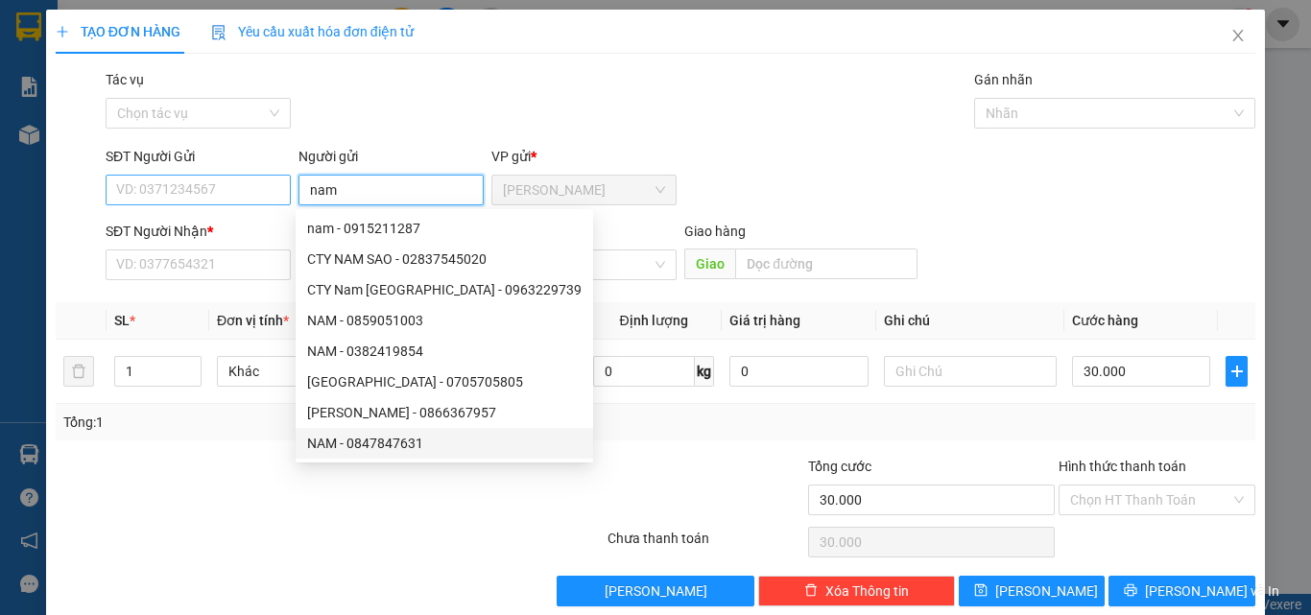
type input "nam"
click at [227, 201] on input "SĐT Người Gửi" at bounding box center [198, 190] width 185 height 31
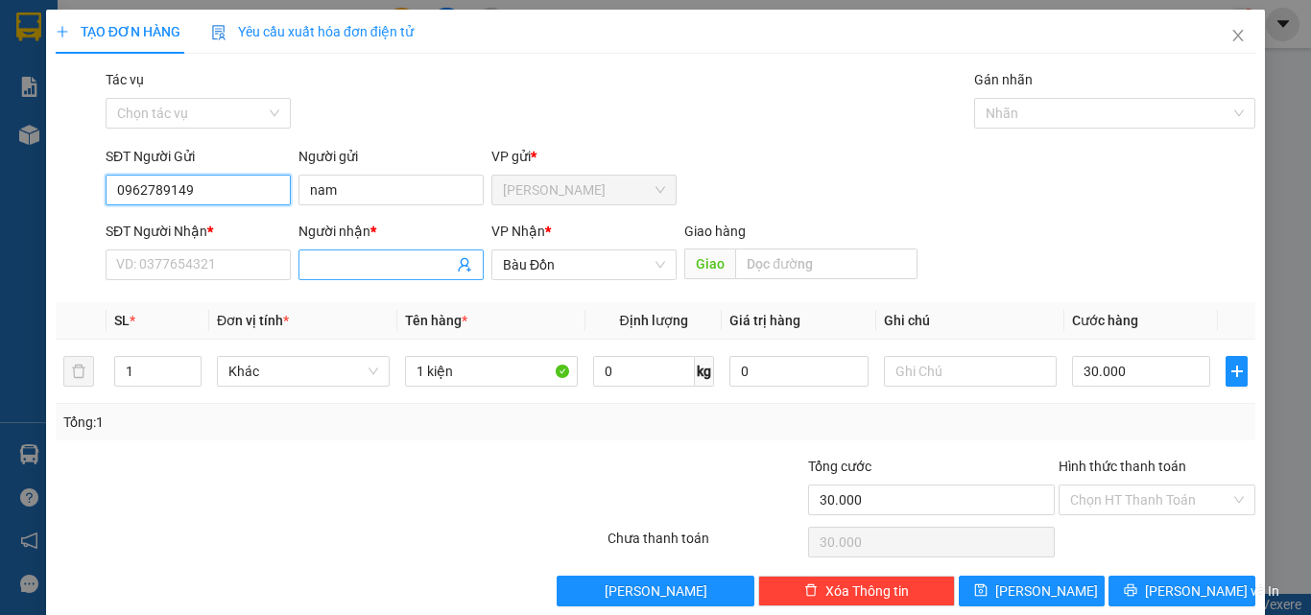
type input "0962789149"
click at [361, 255] on input "Người nhận *" at bounding box center [381, 264] width 143 height 21
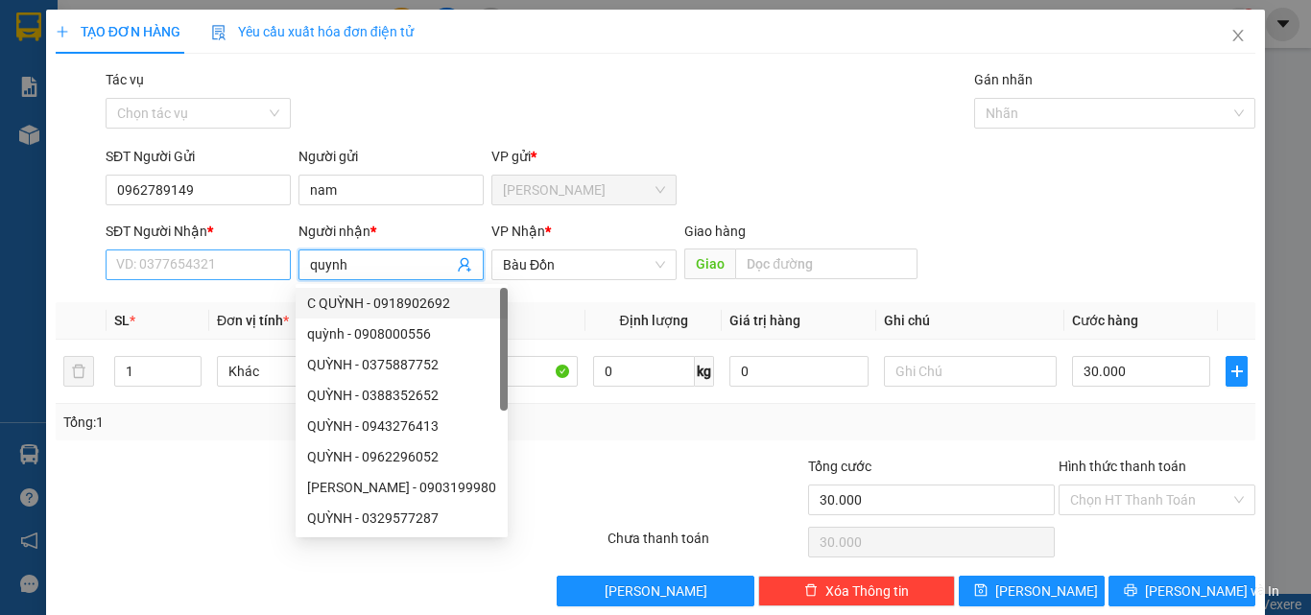
type input "quynh"
click at [191, 273] on input "SĐT Người Nhận *" at bounding box center [198, 264] width 185 height 31
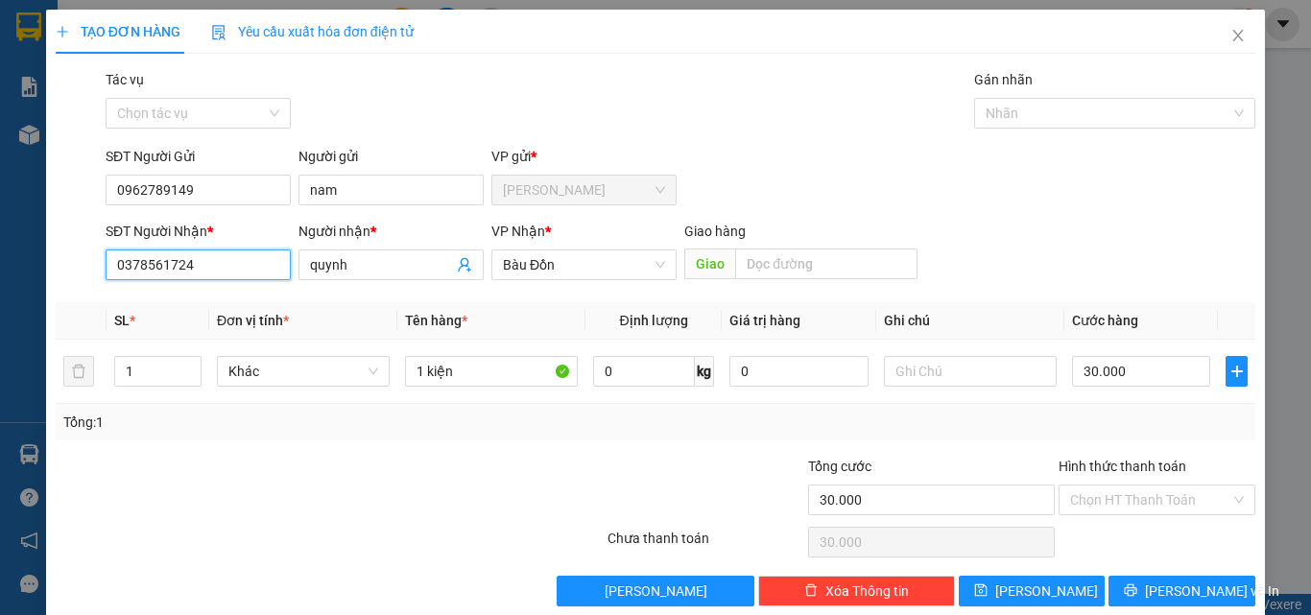
type input "0378561724"
click at [986, 424] on div "Tổng: 1" at bounding box center [655, 422] width 1184 height 21
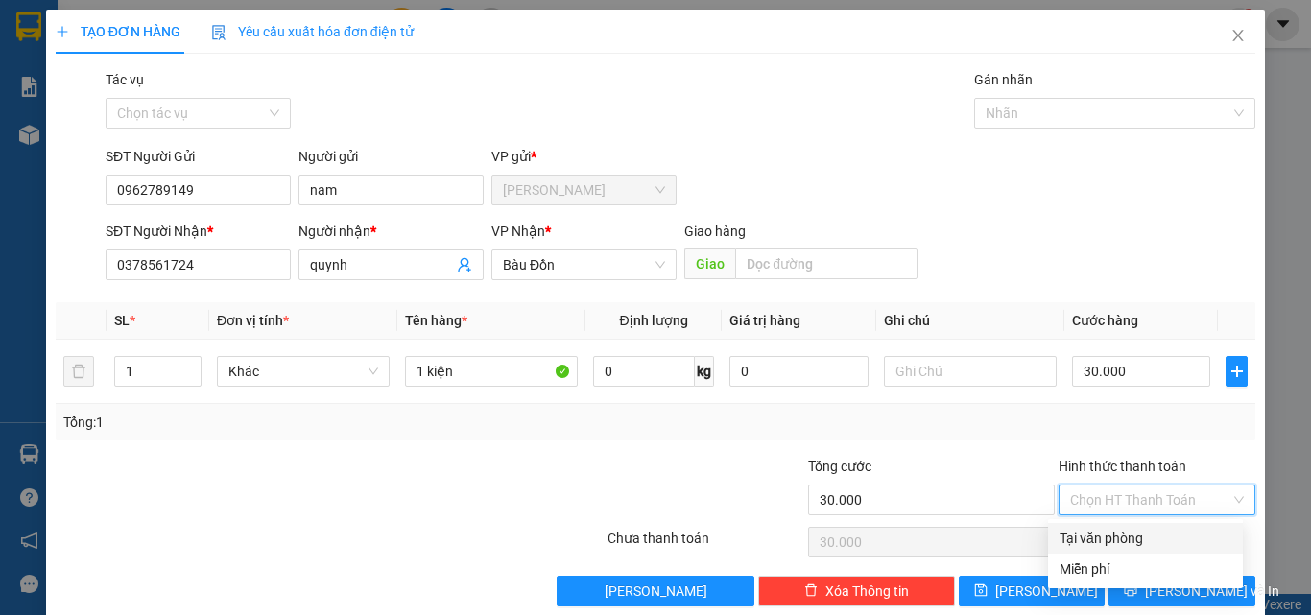
click at [1122, 502] on input "Hình thức thanh toán" at bounding box center [1150, 500] width 160 height 29
click at [1131, 539] on div "Tại văn phòng" at bounding box center [1145, 538] width 172 height 21
type input "0"
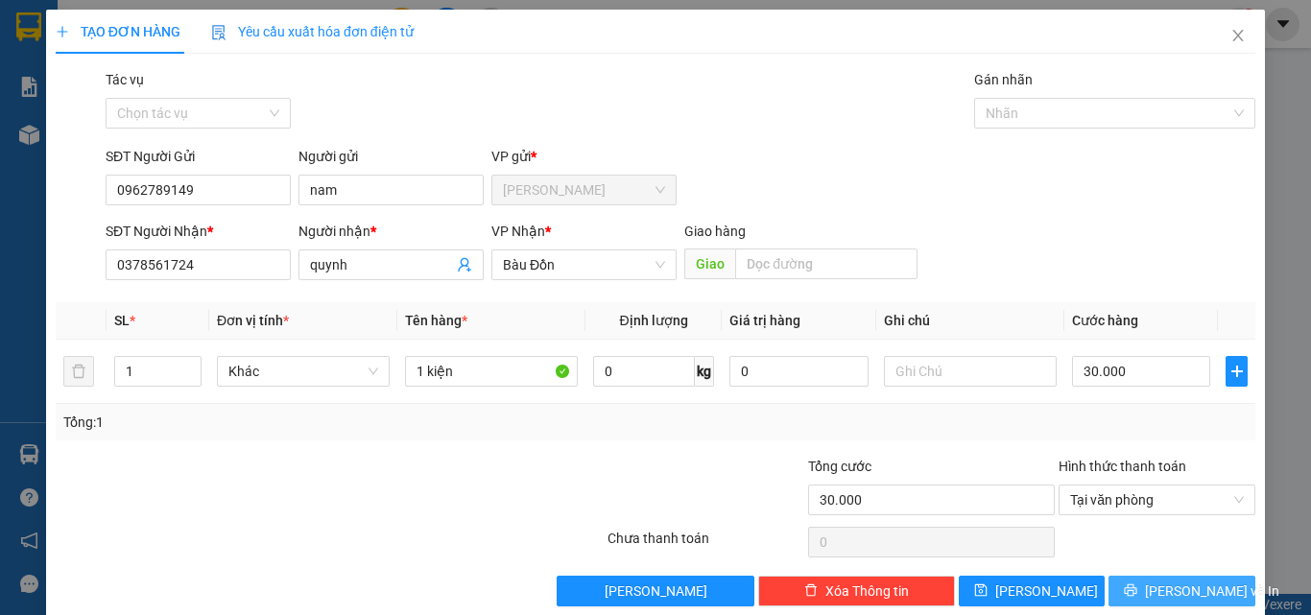
click at [1169, 582] on span "[PERSON_NAME] và In" at bounding box center [1212, 591] width 134 height 21
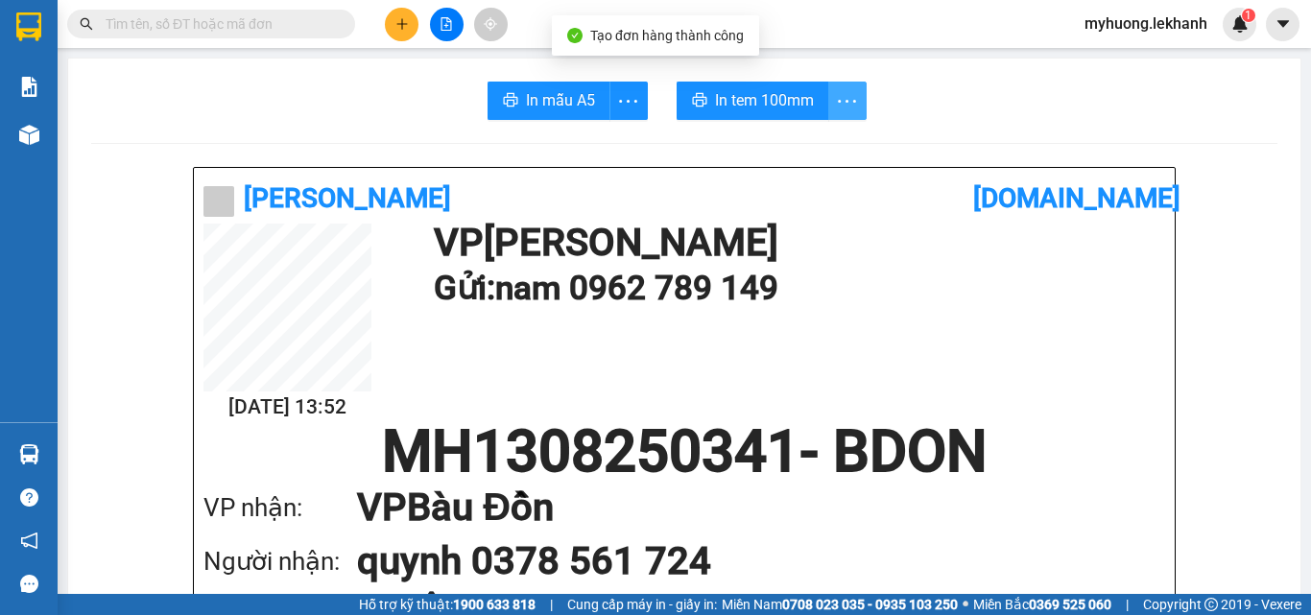
click at [844, 93] on icon "more" at bounding box center [847, 101] width 24 height 24
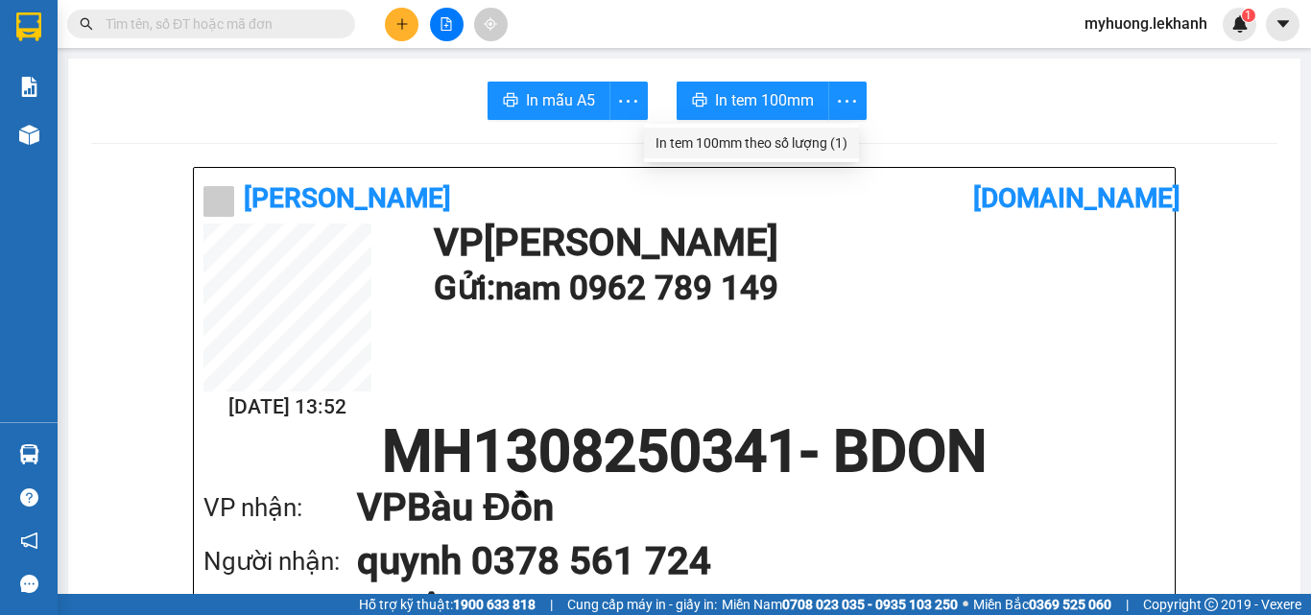
click at [838, 149] on div "In tem 100mm theo số lượng (1)" at bounding box center [751, 142] width 192 height 21
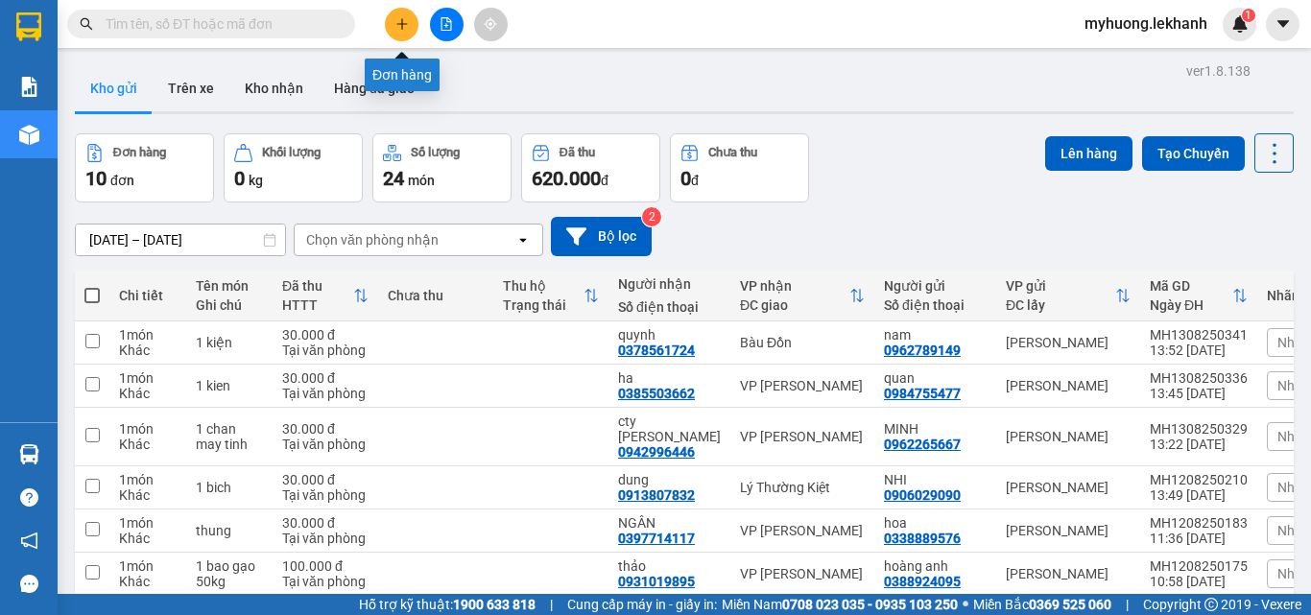
click at [400, 19] on icon "plus" at bounding box center [401, 23] width 13 height 13
